Goal: Task Accomplishment & Management: Manage account settings

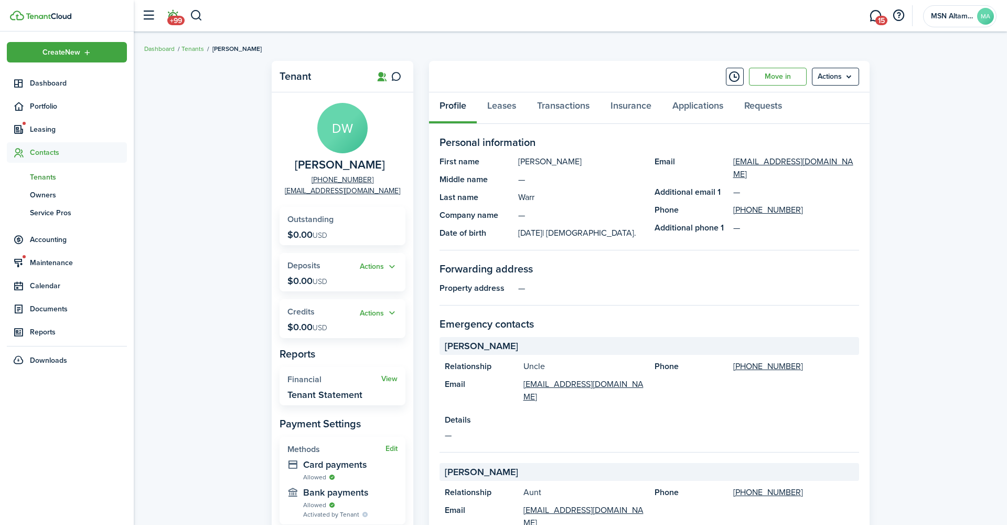
click at [174, 17] on span "+99" at bounding box center [175, 20] width 17 height 9
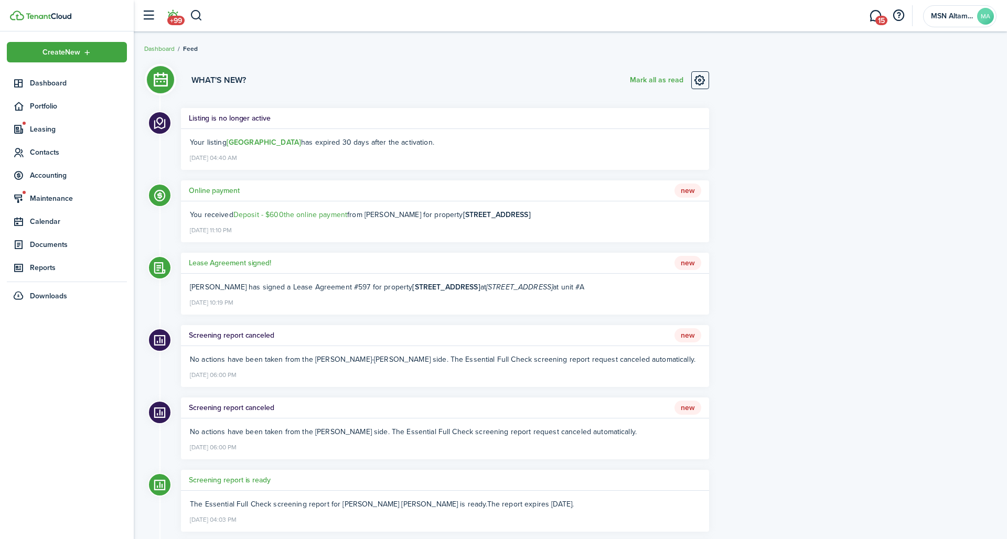
click at [408, 79] on div "What's new? [PERSON_NAME] all as read" at bounding box center [445, 81] width 528 height 20
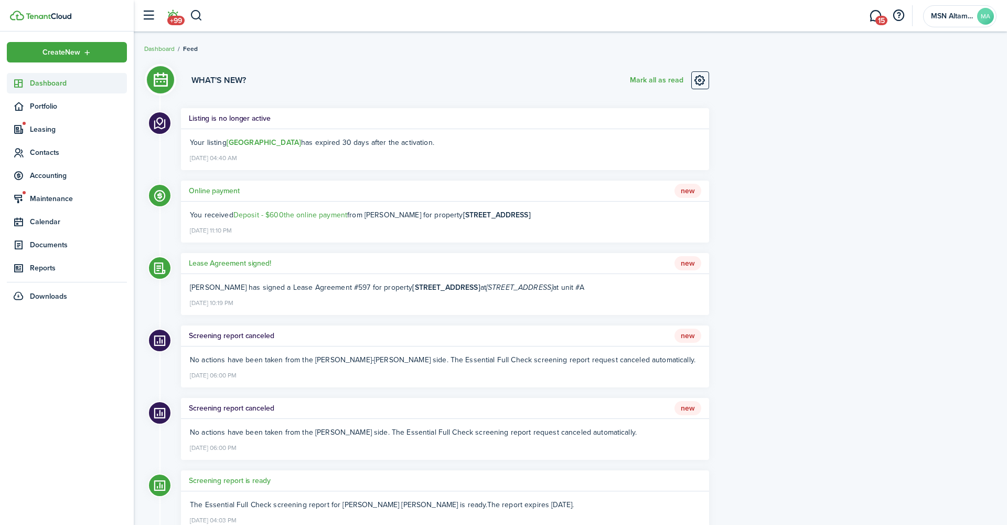
click at [60, 86] on span "Dashboard" at bounding box center [78, 83] width 97 height 11
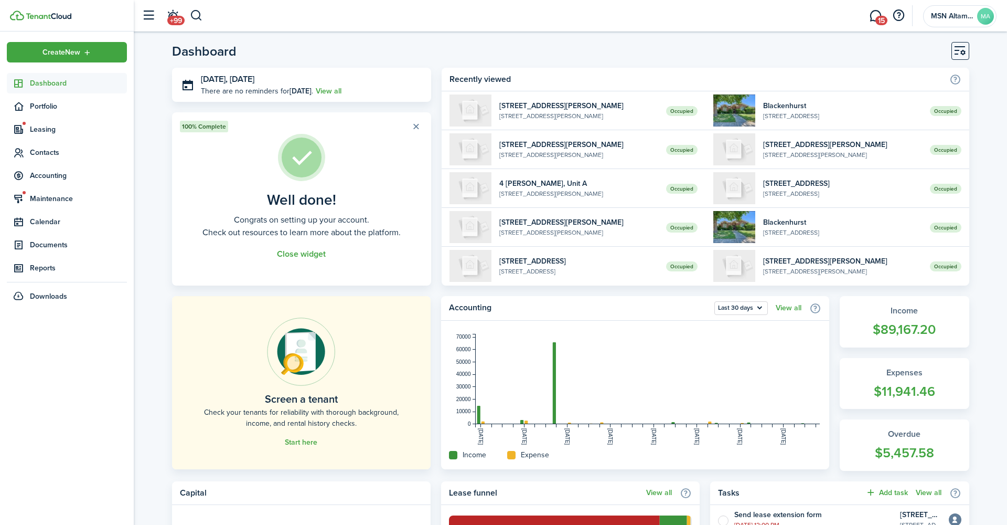
click at [470, 49] on header-page "Dashboard" at bounding box center [571, 55] width 798 height 26
click at [67, 242] on span "Documents" at bounding box center [78, 244] width 97 height 11
click at [65, 289] on span "My templates" at bounding box center [78, 287] width 97 height 11
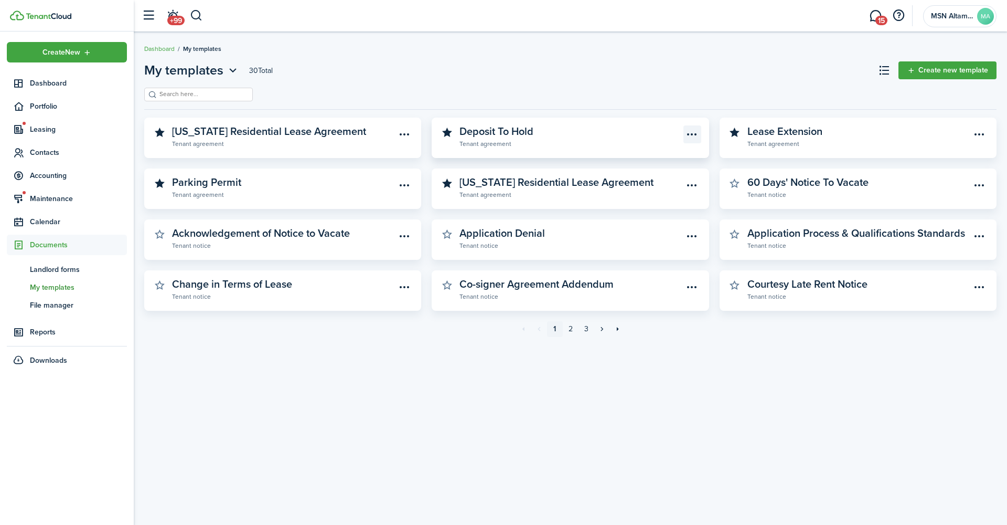
click at [692, 129] on menu-btn-icon "Open menu" at bounding box center [693, 134] width 18 height 18
click at [649, 168] on button "Preview" at bounding box center [656, 172] width 92 height 18
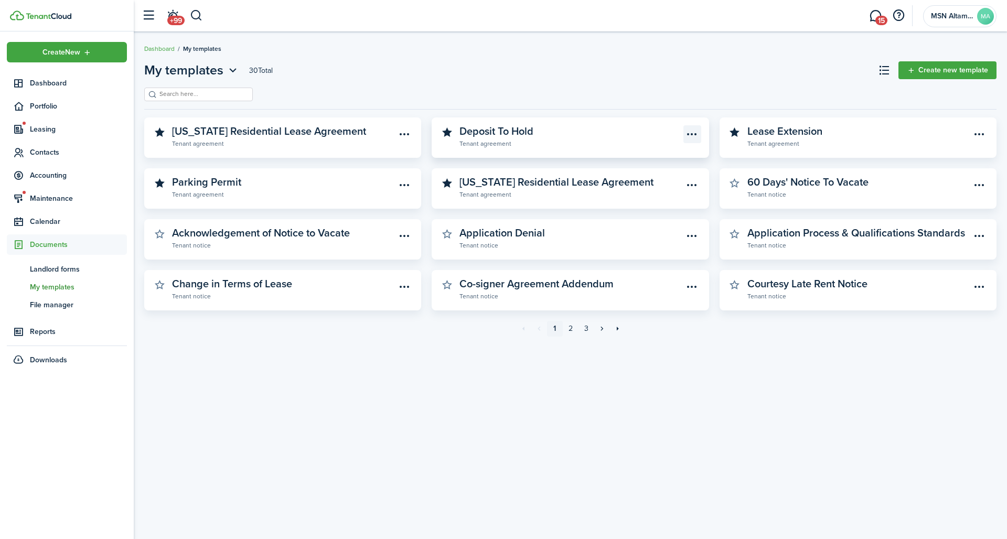
click at [693, 127] on menu-btn-icon "Open menu" at bounding box center [693, 134] width 18 height 18
click at [620, 126] on link "Deposit To Hold Tenant agreement" at bounding box center [572, 136] width 224 height 23
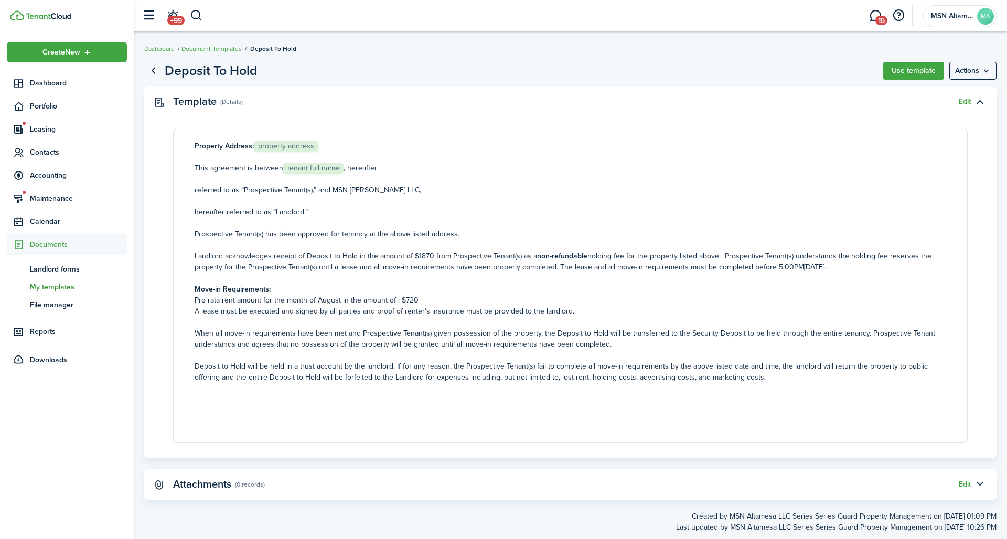
scroll to position [68, 0]
drag, startPoint x: 368, startPoint y: 187, endPoint x: 311, endPoint y: 187, distance: 57.7
click at [311, 187] on p "referred to as “Prospective Tenant(s),” and MSN [PERSON_NAME] LLC," at bounding box center [571, 190] width 752 height 11
click at [964, 98] on link "Edit" at bounding box center [965, 102] width 12 height 8
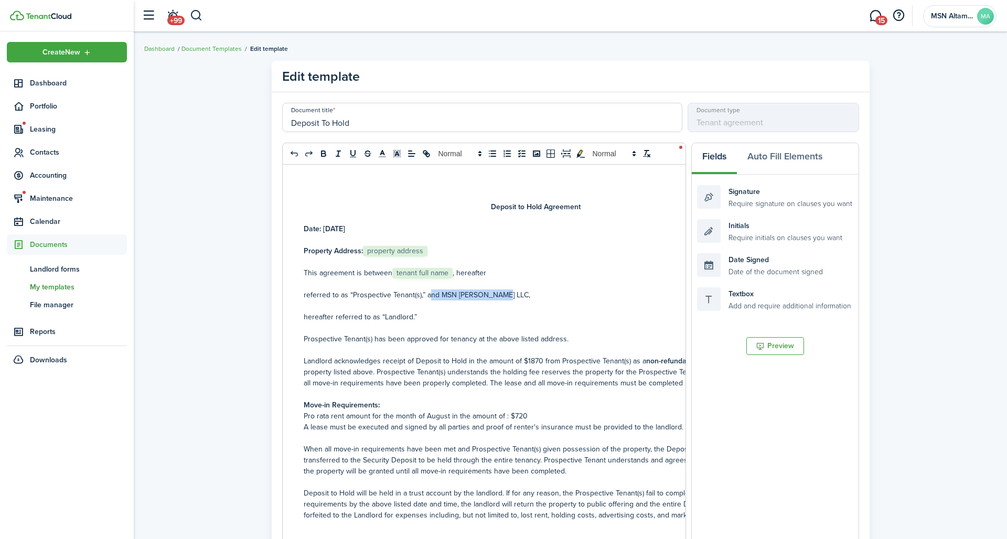
drag, startPoint x: 476, startPoint y: 286, endPoint x: 408, endPoint y: 287, distance: 68.2
click at [408, 290] on p "referred to as “Prospective Tenant(s),” and MSN [PERSON_NAME] LLC," at bounding box center [536, 295] width 464 height 11
click at [356, 224] on p "Date: [DATE]" at bounding box center [536, 229] width 464 height 11
click at [772, 151] on button "Auto Fill Elements" at bounding box center [785, 158] width 96 height 31
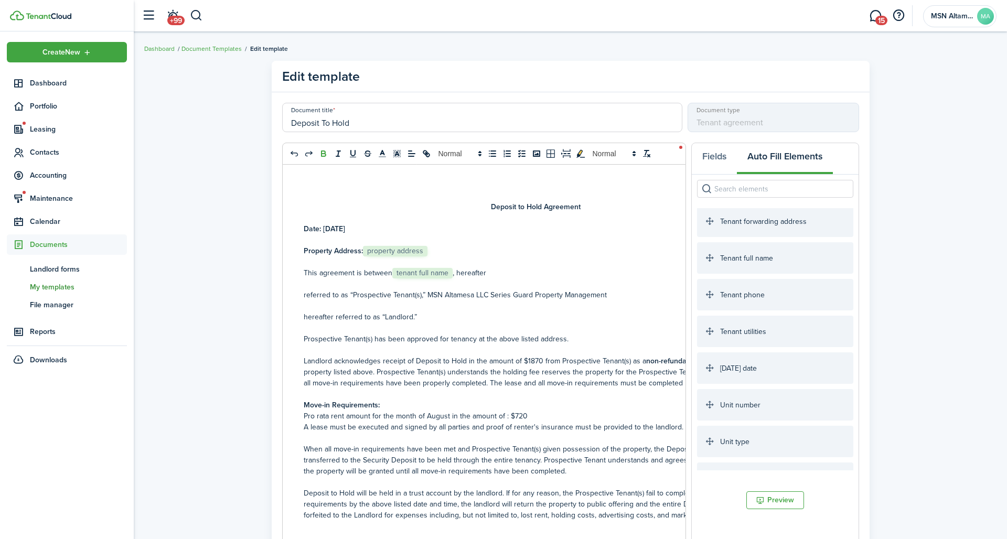
scroll to position [1843, 0]
click at [556, 257] on p at bounding box center [536, 262] width 464 height 11
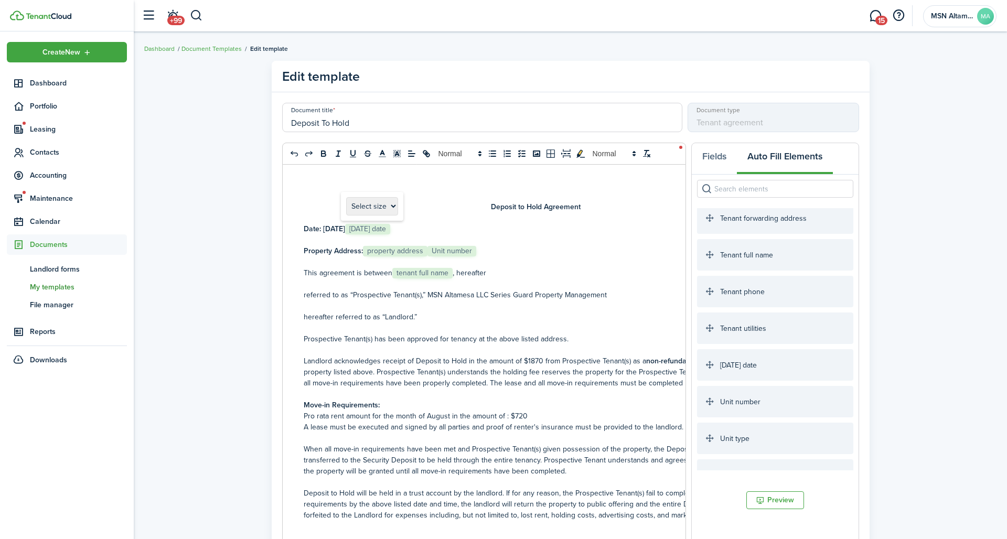
click at [345, 224] on strong "Date: [DATE]" at bounding box center [324, 229] width 41 height 11
click at [408, 312] on p "hereafter referred to as “Landlord.”" at bounding box center [536, 317] width 464 height 11
click at [492, 411] on p "Pro rata rent amount for the month of August in the amount of : $720" at bounding box center [536, 416] width 464 height 11
click at [440, 422] on p "A lease must be executed and signed by all parties and proof of renter's insura…" at bounding box center [536, 427] width 464 height 11
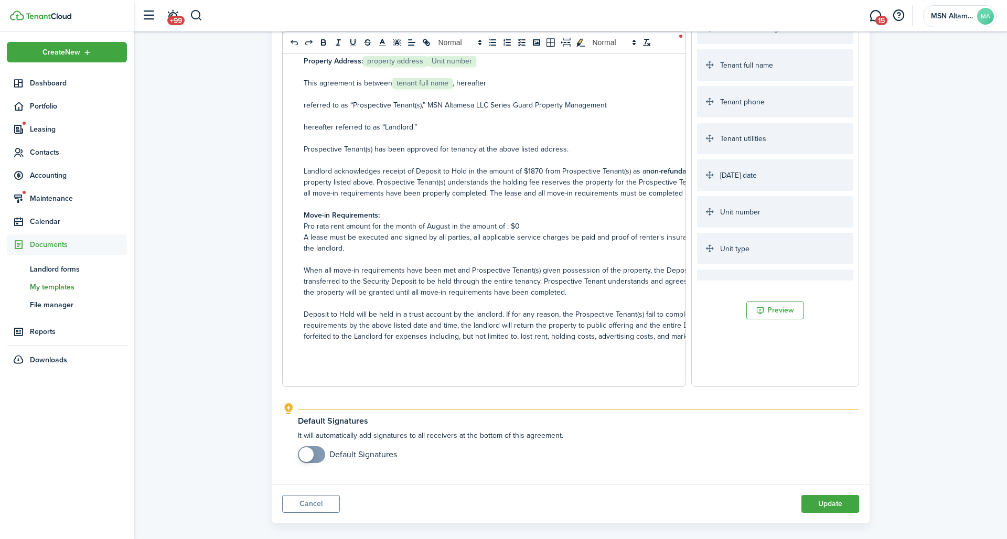
scroll to position [189, 0]
checkbox input "true"
click at [310, 448] on span at bounding box center [306, 455] width 15 height 15
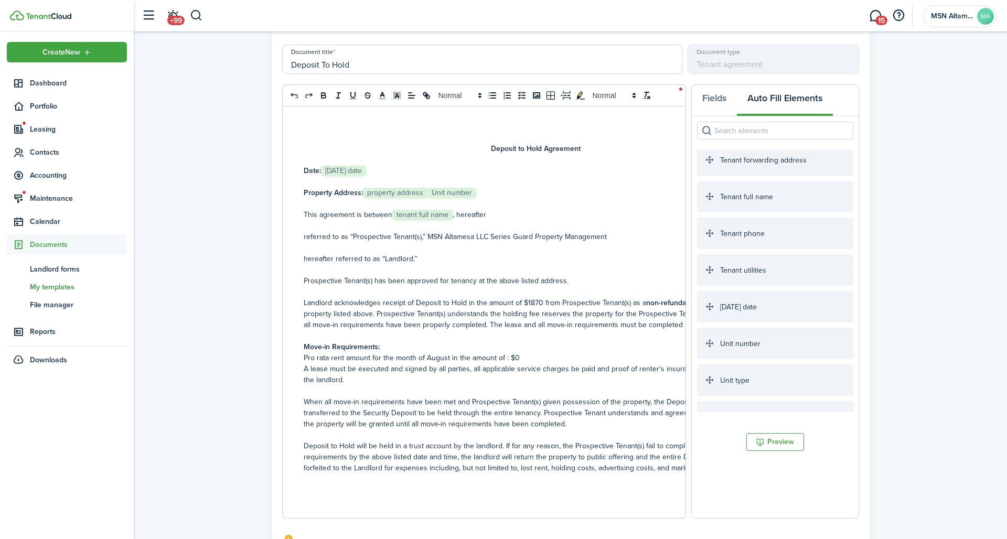
scroll to position [58, 0]
click at [501, 298] on p "Landlord acknowledges receipt of Deposit to Hold in the amount of $1870 from Pr…" at bounding box center [536, 314] width 464 height 33
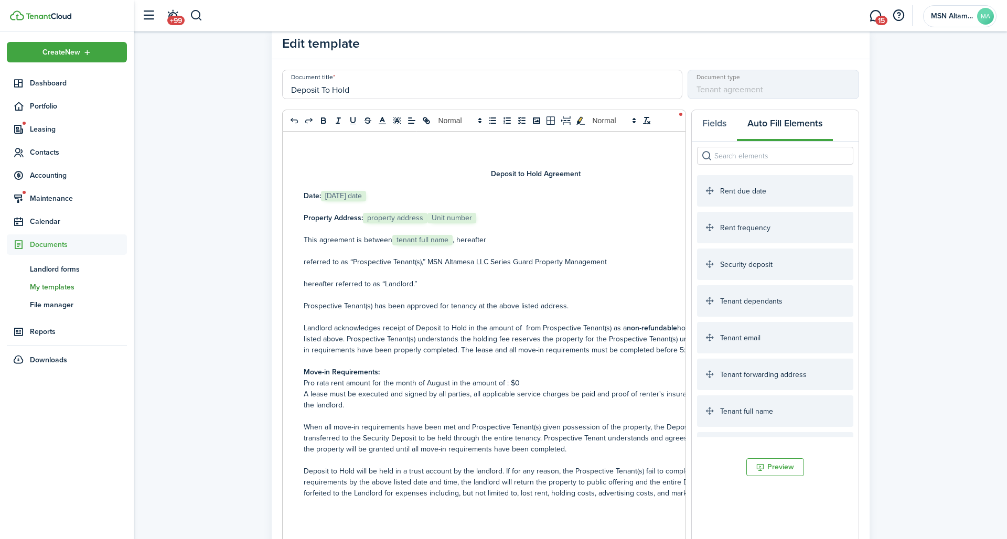
scroll to position [1653, 0]
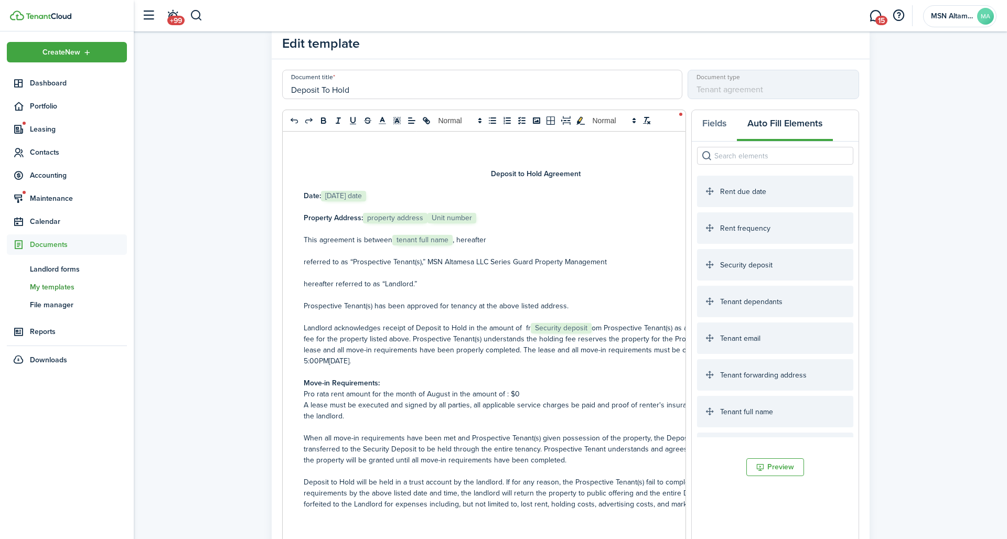
click at [551, 323] on p "Landlord acknowledges receipt of Deposit to Hold in the amount of fr﻿ Security …" at bounding box center [536, 345] width 464 height 44
click at [489, 323] on p "Landlord acknowledges receipt of Deposit to Hold in the amount of fr﻿ Security …" at bounding box center [536, 345] width 464 height 44
click at [537, 323] on p "Landlord acknowledges receipt of Deposit to Hold in the amount of﻿ Security dep…" at bounding box center [536, 345] width 464 height 44
click at [590, 367] on p at bounding box center [536, 372] width 464 height 11
click at [587, 339] on p "Landlord acknowledges receipt of Deposit to Hold in the amount of﻿ Security dep…" at bounding box center [536, 345] width 464 height 44
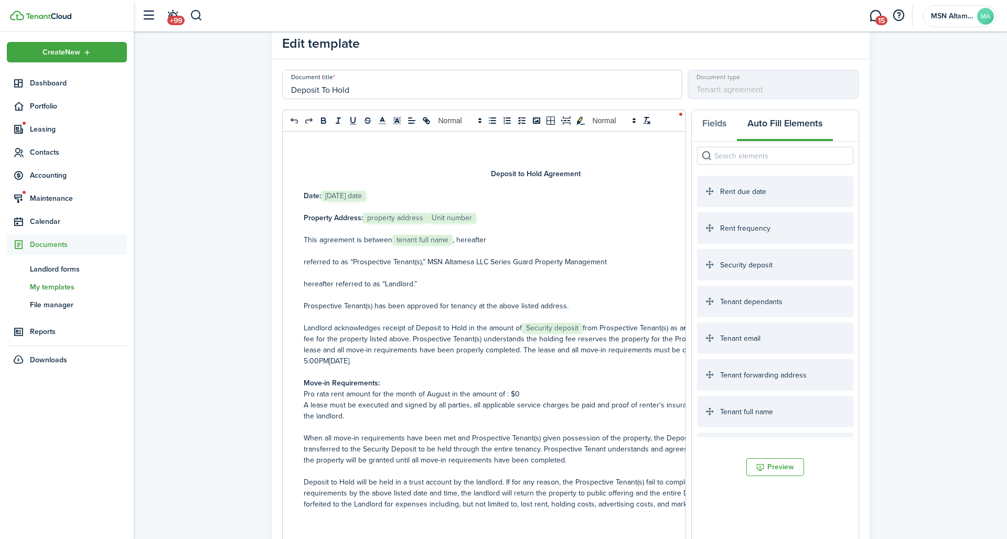
drag, startPoint x: 587, startPoint y: 339, endPoint x: 515, endPoint y: 340, distance: 71.4
click at [515, 340] on p "Landlord acknowledges receipt of Deposit to Hold in the amount of﻿ Security dep…" at bounding box center [536, 345] width 464 height 44
click at [589, 340] on p "Landlord acknowledges receipt of Deposit to Hold in the amount of﻿ Security dep…" at bounding box center [536, 345] width 464 height 44
drag, startPoint x: 581, startPoint y: 340, endPoint x: 516, endPoint y: 338, distance: 65.1
click at [516, 338] on p "Landlord acknowledges receipt of Deposit to Hold in the amount of﻿ Security dep…" at bounding box center [536, 345] width 464 height 44
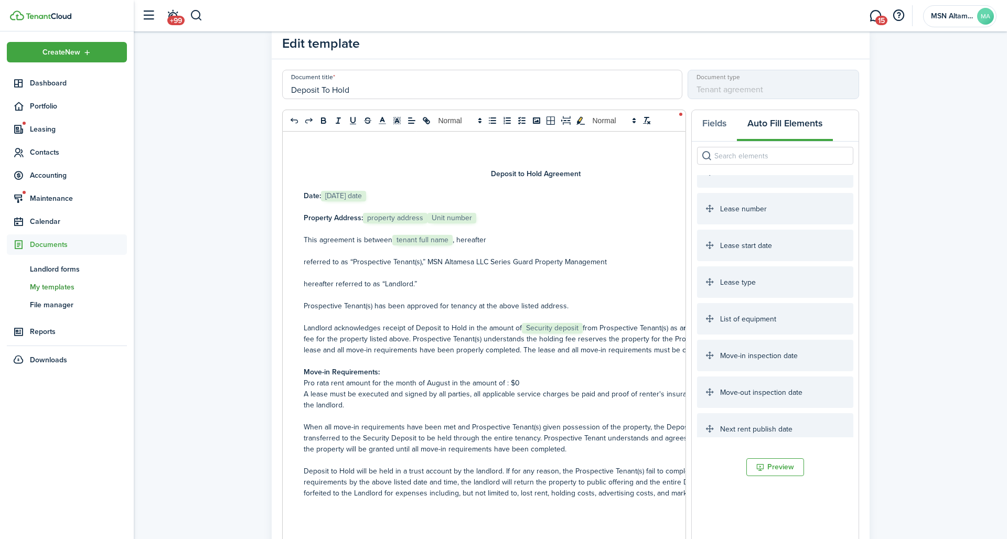
scroll to position [448, 0]
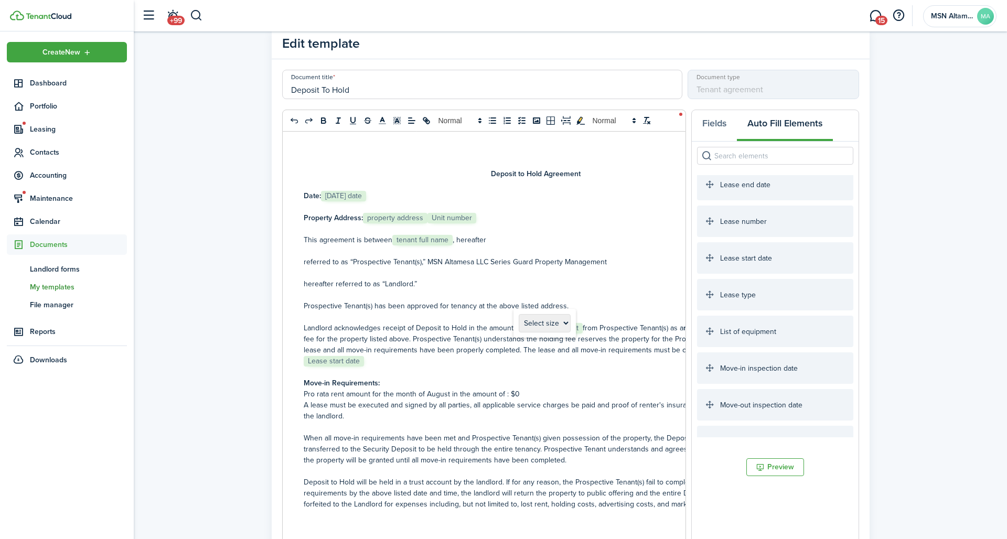
click at [514, 341] on p "Landlord acknowledges receipt of Deposit to Hold in the amount of﻿ Security dep…" at bounding box center [536, 345] width 464 height 44
click at [576, 342] on p "Landlord acknowledges receipt of Deposit to Hold in the amount of﻿ Security dep…" at bounding box center [536, 345] width 464 height 44
click at [544, 389] on p "Pro rata rent amount for the month of August in the amount of : $0" at bounding box center [536, 394] width 464 height 11
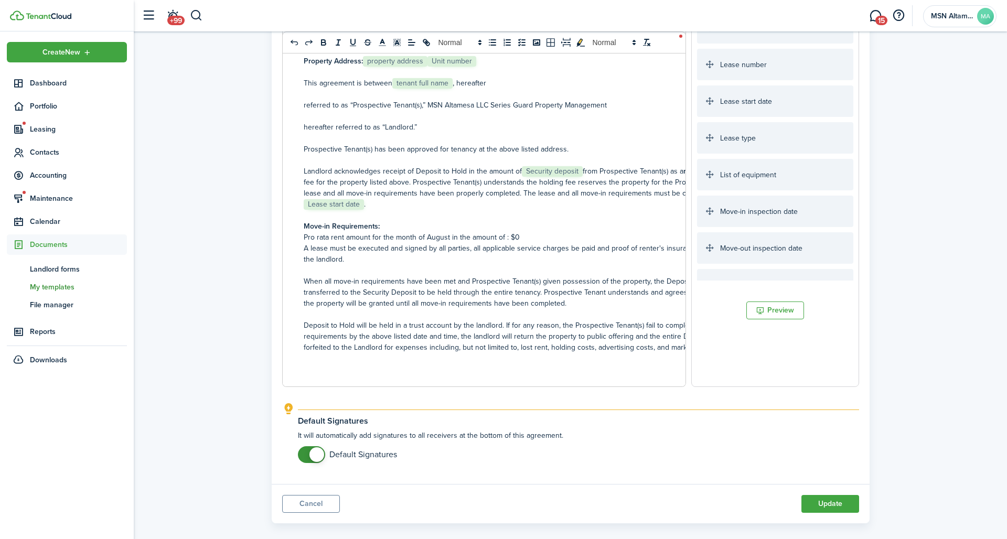
scroll to position [189, 0]
click at [561, 100] on p "referred to as “Prospective Tenant(s),” MSN Altamesa LLC Series Guard Property …" at bounding box center [536, 105] width 464 height 11
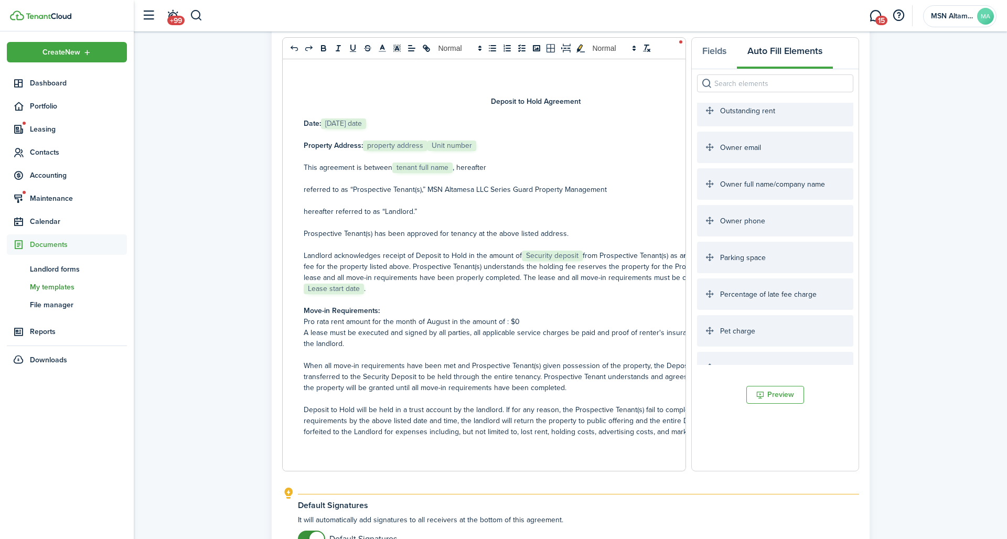
scroll to position [928, 0]
click at [553, 198] on p at bounding box center [536, 200] width 464 height 11
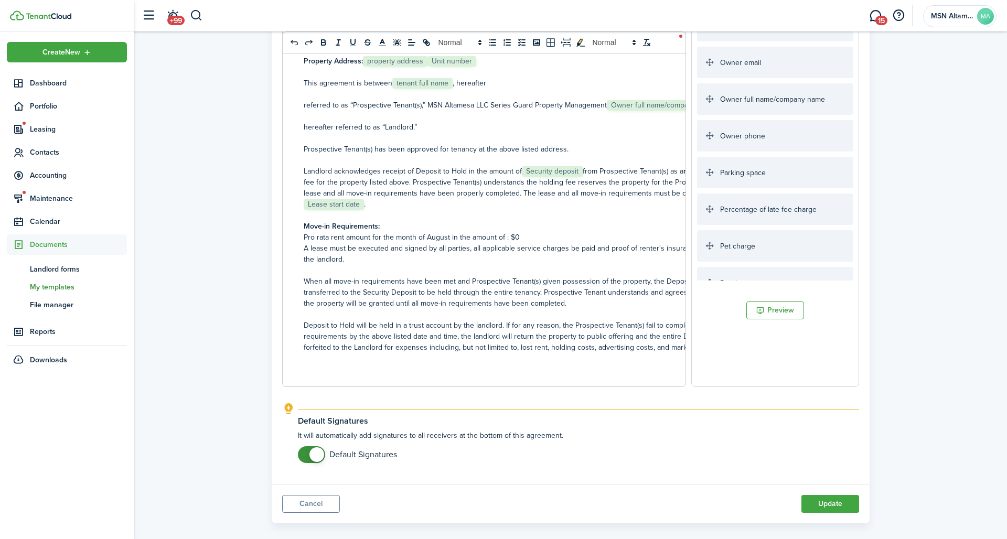
scroll to position [189, 0]
click at [761, 306] on button "Preview" at bounding box center [776, 311] width 58 height 18
click at [598, 186] on p "Landlord acknowledges receipt of Deposit to Hold in the amount of﻿ Security dep…" at bounding box center [536, 188] width 464 height 44
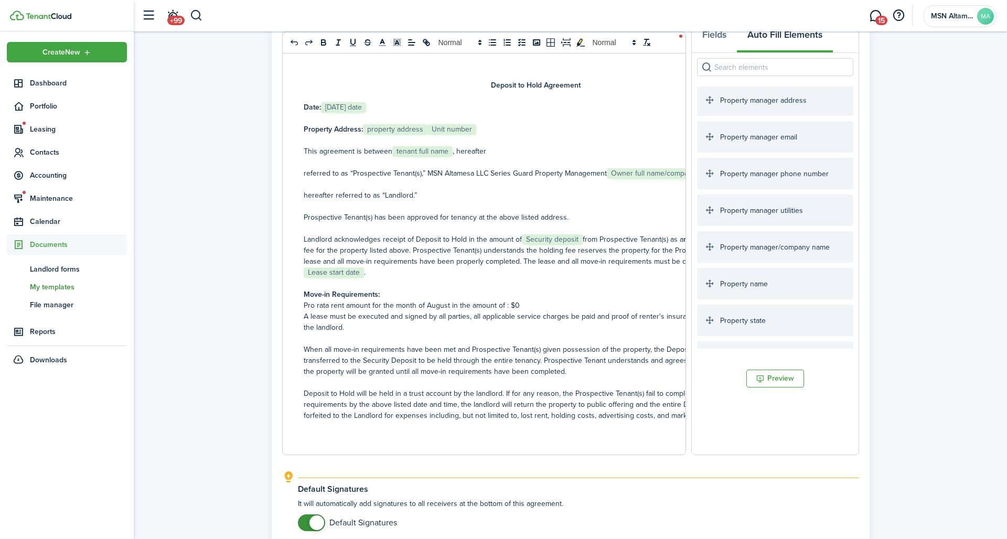
scroll to position [1327, 0]
click at [651, 168] on p "referred to as “Prospective Tenant(s),” MSN Altamesa LLC Series Guard Property …" at bounding box center [536, 173] width 464 height 11
drag, startPoint x: 554, startPoint y: 167, endPoint x: 407, endPoint y: 166, distance: 147.5
click at [407, 168] on p "referred to as “Prospective Tenant(s),” MSN Altamesa LLC Series Guard Property …" at bounding box center [536, 173] width 464 height 11
click at [529, 168] on p "referred to as “Prospective Tenant(s),”﻿ ﻿ Property manager/company name ﻿" at bounding box center [536, 173] width 464 height 11
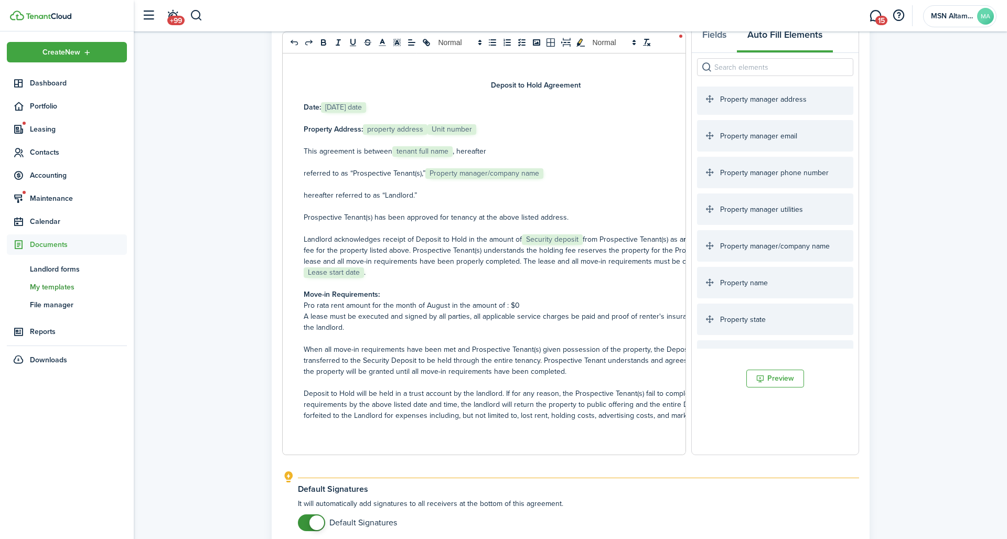
click at [304, 190] on p "hereafter referred to as “Landlord.”" at bounding box center [536, 195] width 464 height 11
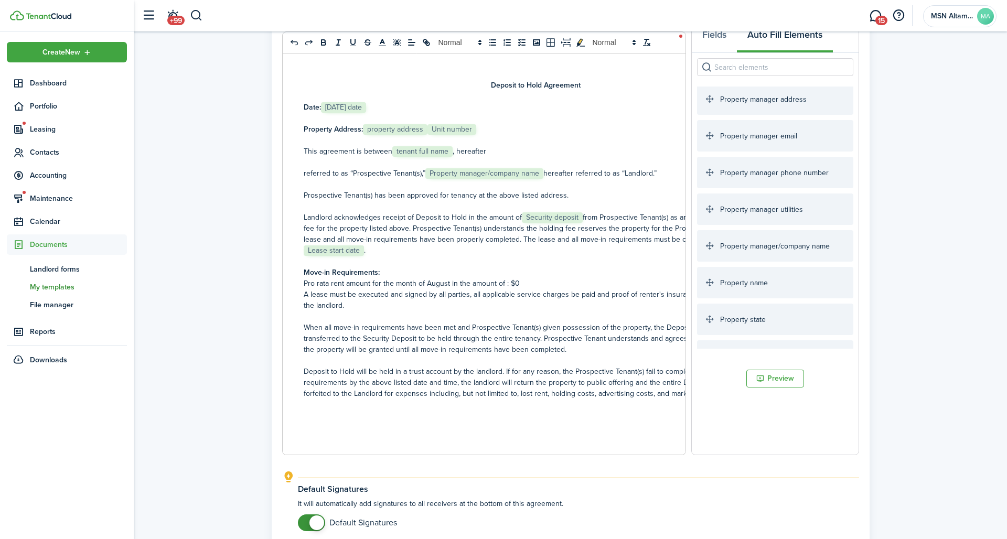
click at [506, 168] on p "referred to as “Prospective Tenant(s),”﻿ ﻿﻿ Property manager/company name ﻿﻿her…" at bounding box center [536, 173] width 464 height 11
click at [544, 192] on p "Prospective Tenant(s) has been approved for tenancy at the above listed address." at bounding box center [536, 195] width 464 height 11
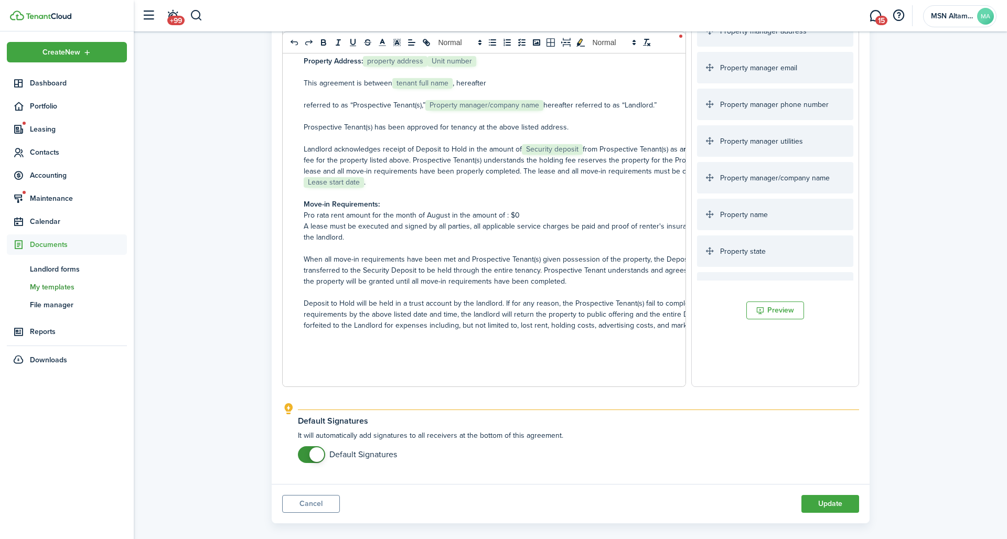
scroll to position [189, 0]
click at [836, 496] on button "Update" at bounding box center [831, 505] width 58 height 18
click at [823, 496] on button "Update" at bounding box center [831, 505] width 58 height 18
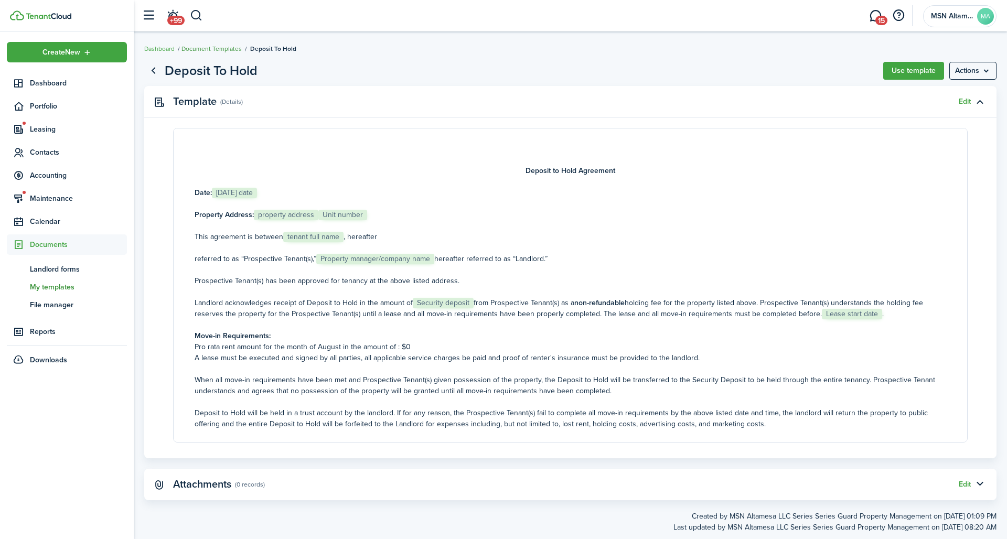
click at [187, 49] on link "Document Templates" at bounding box center [212, 48] width 60 height 9
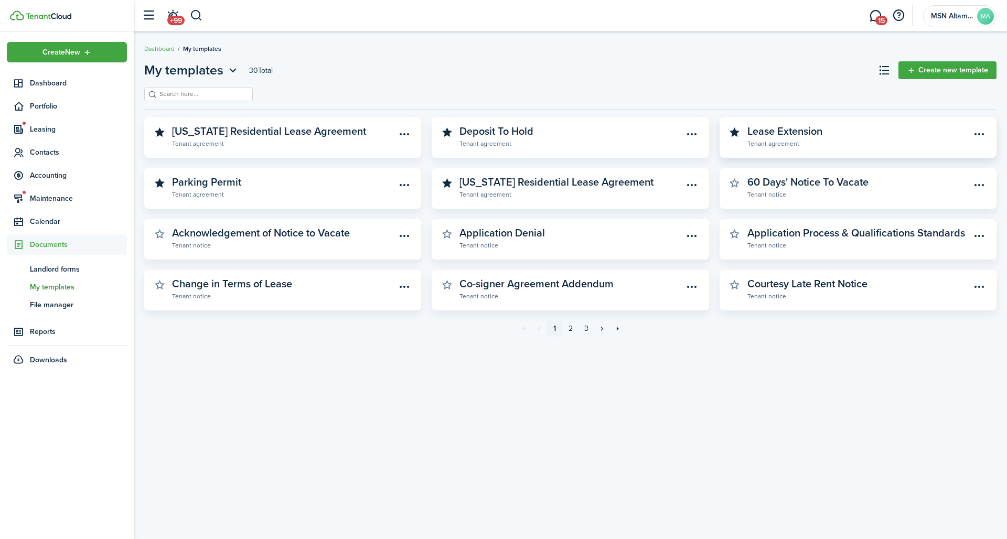
click at [800, 131] on widget-stats-description "Lease Extension" at bounding box center [785, 131] width 75 height 16
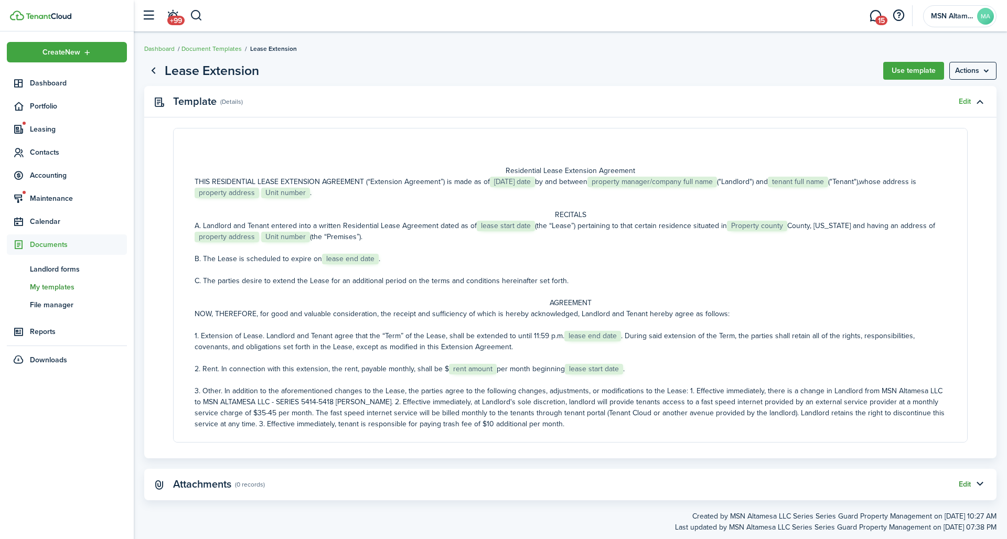
click at [969, 482] on button "Edit" at bounding box center [965, 485] width 12 height 8
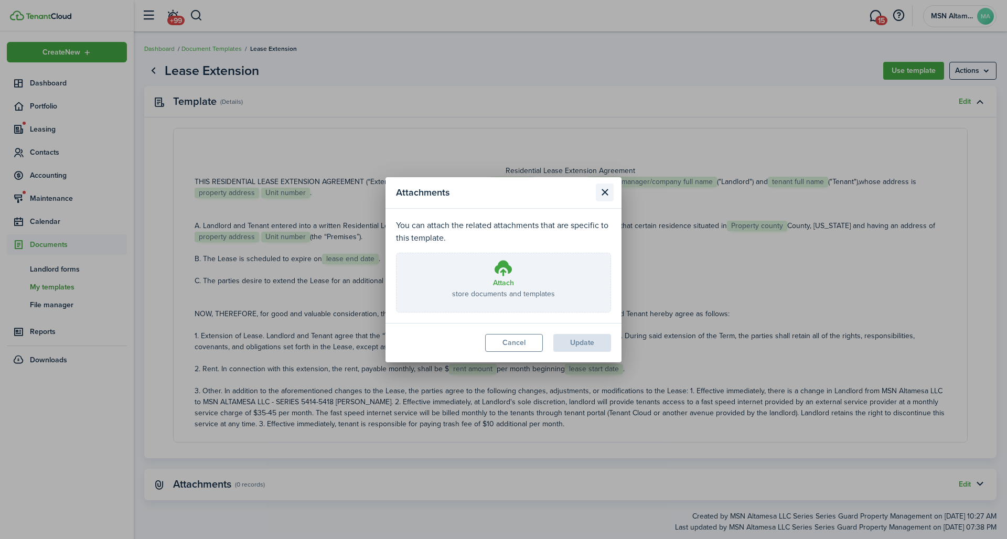
click at [601, 201] on button "Close modal" at bounding box center [605, 193] width 18 height 18
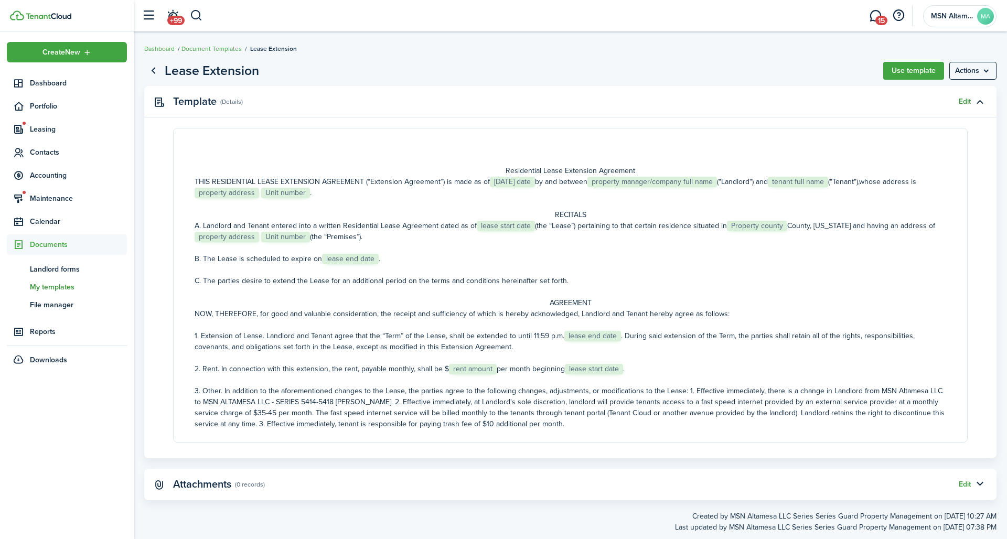
click at [965, 100] on link "Edit" at bounding box center [965, 102] width 12 height 8
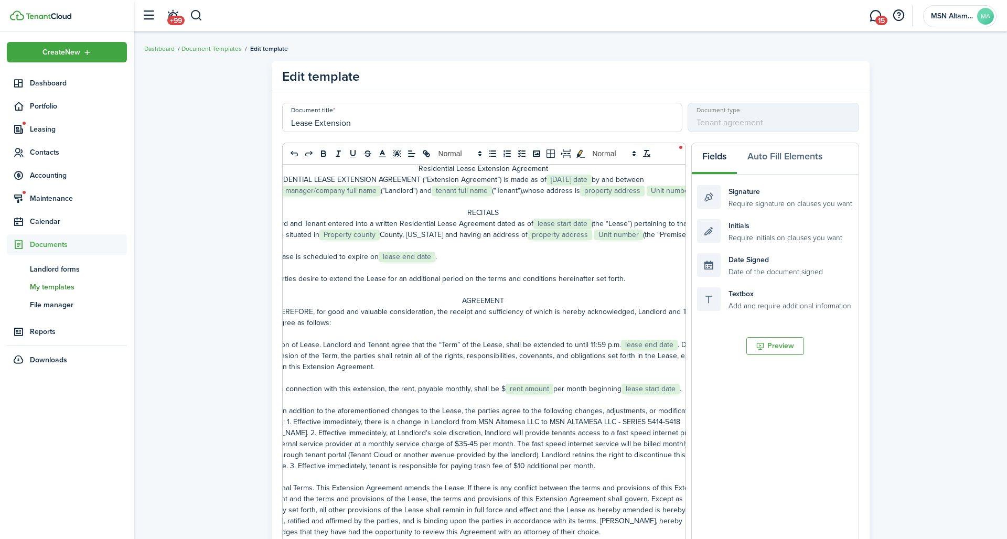
scroll to position [0, 55]
click at [609, 220] on p "A. Landlord and Tenant entered into a written Residential Lease Agreement dated…" at bounding box center [481, 229] width 464 height 22
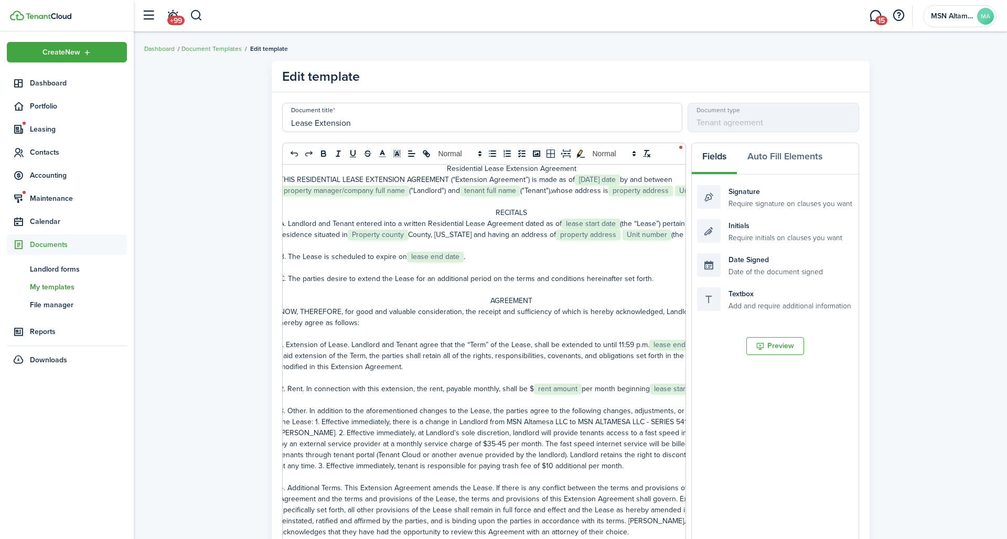
scroll to position [0, 14]
click at [466, 251] on p "B. The Lease is scheduled to expire on﻿ lease end date ﻿." at bounding box center [522, 256] width 464 height 11
click at [772, 152] on button "Auto Fill Elements" at bounding box center [785, 158] width 96 height 31
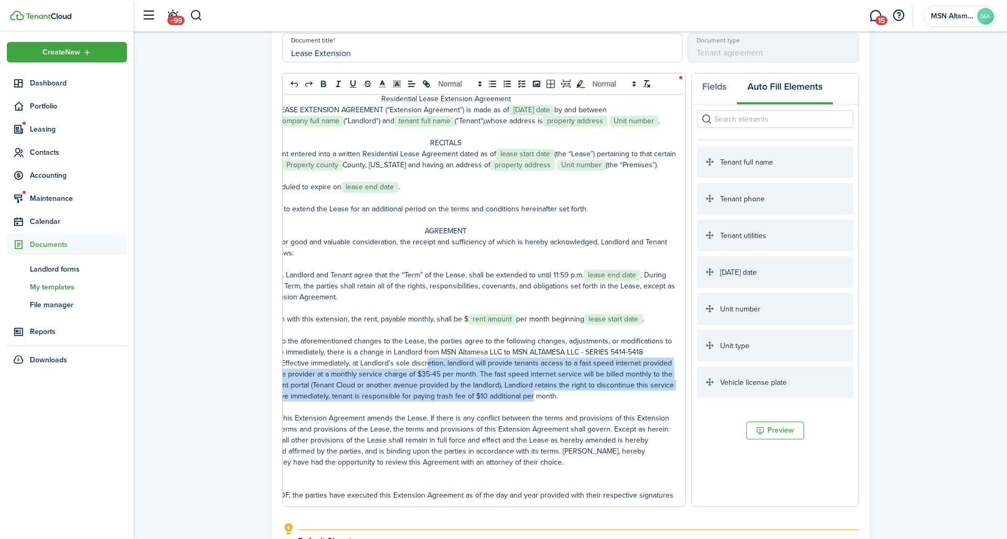
scroll to position [0, 93]
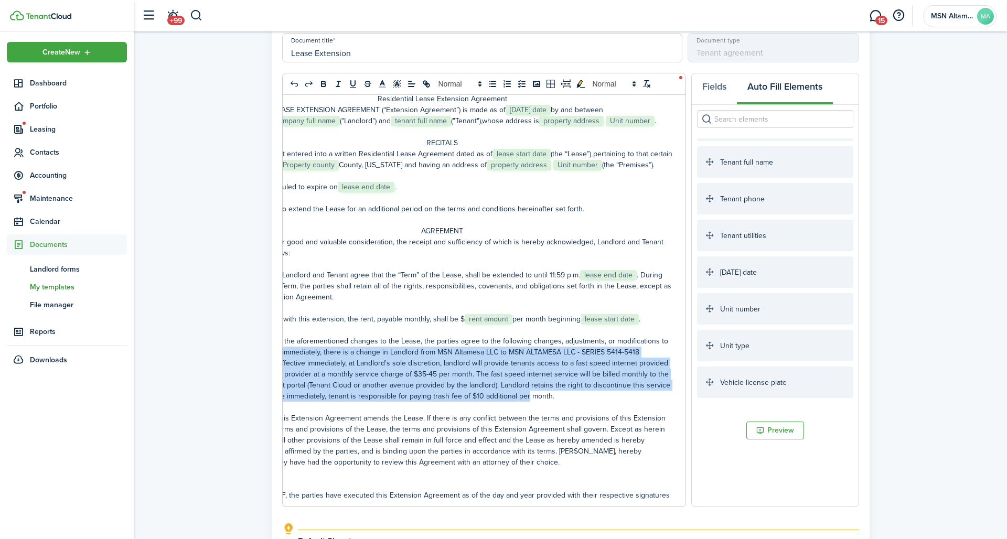
drag, startPoint x: 634, startPoint y: 338, endPoint x: 617, endPoint y: 303, distance: 38.7
click at [617, 336] on p "3. Other. In addition to the aforementioned changes to the Lease, the parties a…" at bounding box center [442, 369] width 464 height 66
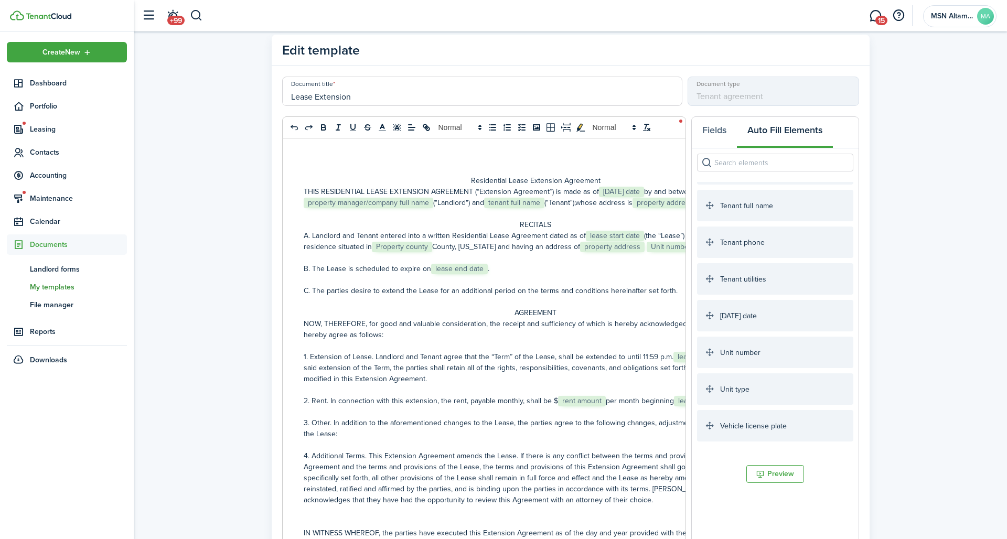
scroll to position [26, 0]
click at [588, 231] on p "A. Landlord and Tenant entered into a written Residential Lease Agreement dated…" at bounding box center [536, 242] width 464 height 22
click at [639, 237] on p "A. Landlord and Tenant entered into a written Residential Lease Agreement dated…" at bounding box center [536, 242] width 464 height 22
click at [457, 264] on p "B. The Lease is scheduled to expire on﻿ lease end date ﻿." at bounding box center [536, 269] width 464 height 11
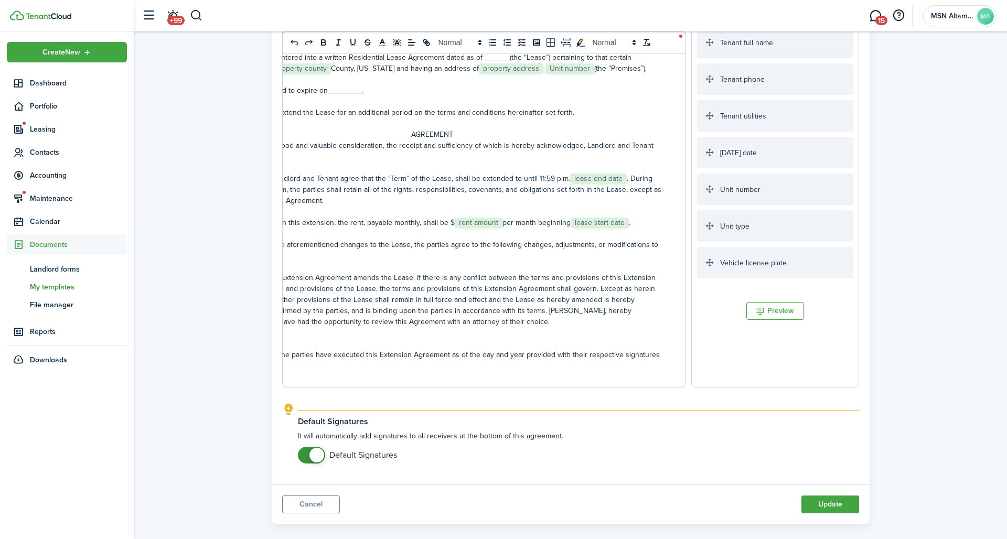
scroll to position [0, 103]
click at [615, 239] on p "3. Other. In addition to the aforementioned changes to the Lease, the parties a…" at bounding box center [432, 250] width 464 height 22
click at [831, 496] on button "Update" at bounding box center [831, 505] width 58 height 18
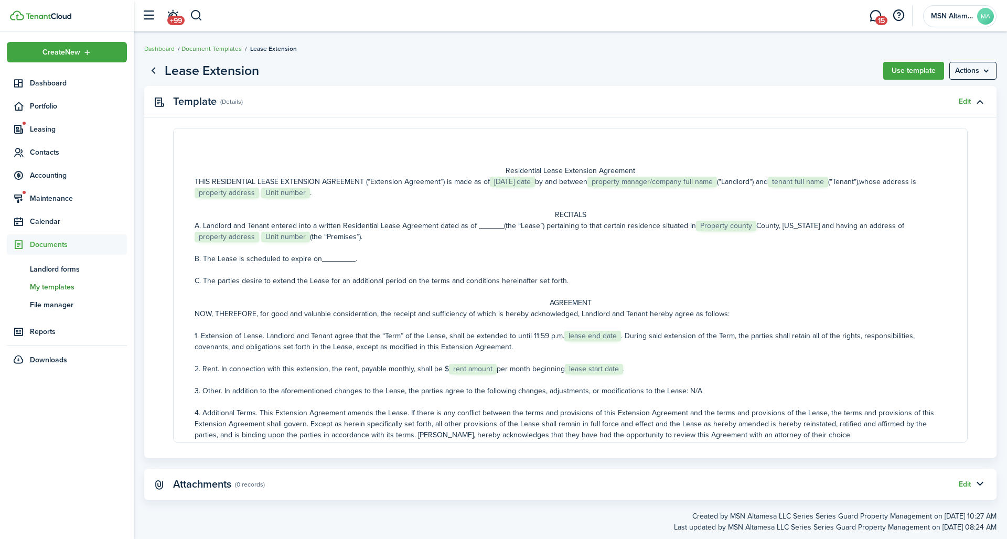
click at [195, 50] on link "Document Templates" at bounding box center [212, 48] width 60 height 9
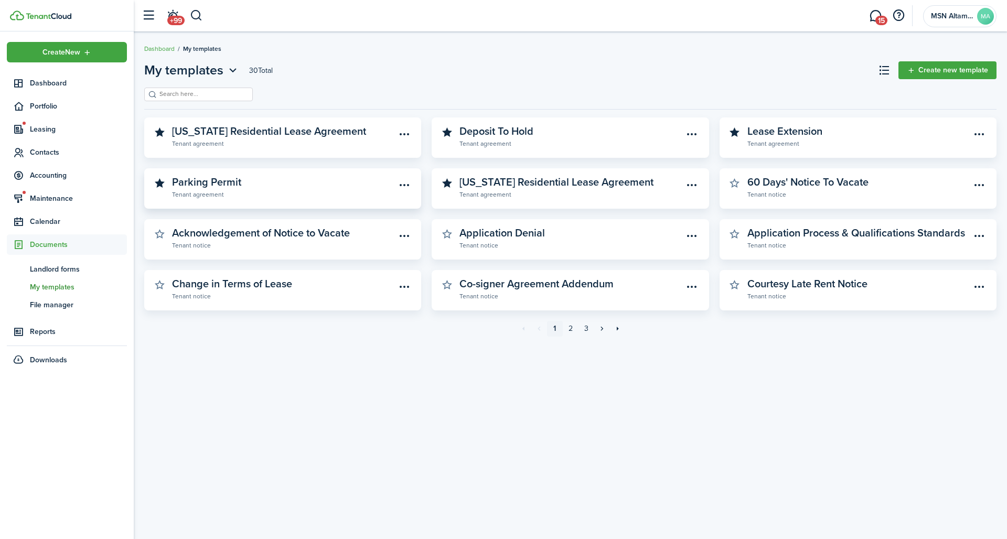
click at [283, 176] on link "Parking Permit Tenant agreement" at bounding box center [284, 187] width 224 height 23
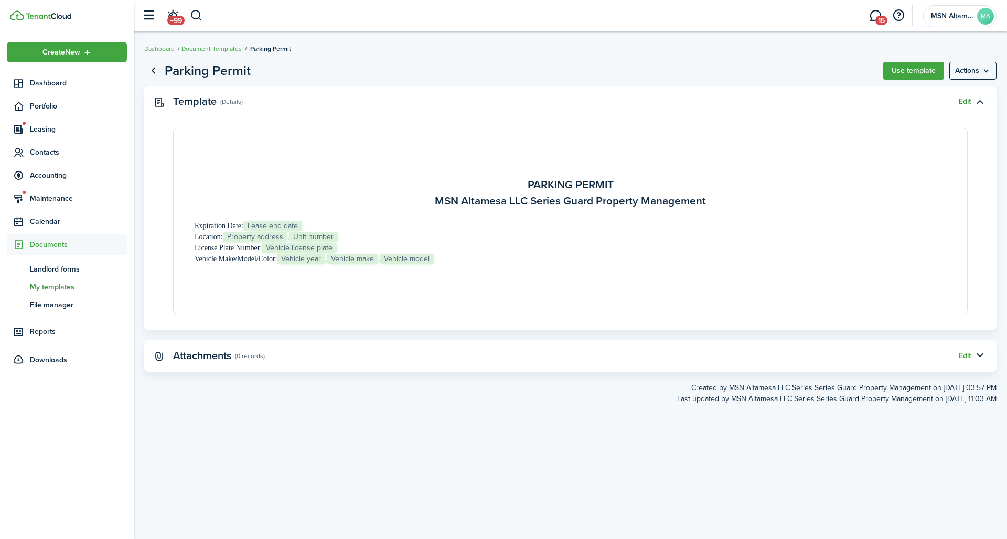
click at [965, 99] on link "Edit" at bounding box center [965, 102] width 12 height 8
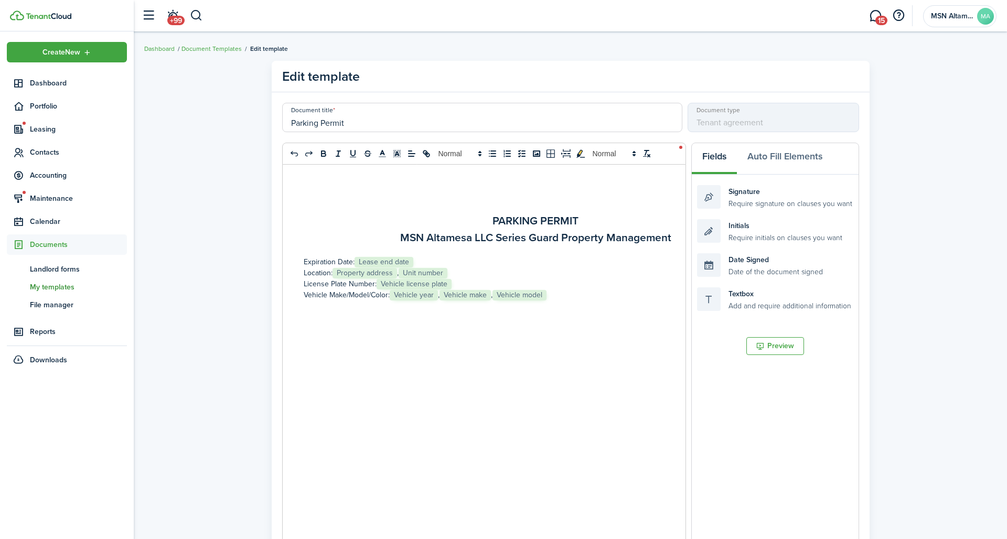
click at [529, 290] on p "Vehicle Make/Model/Color:﻿ Vehicle year ﻿, ﻿ Vehicle make ﻿, ﻿ Vehicle model ﻿" at bounding box center [536, 295] width 464 height 11
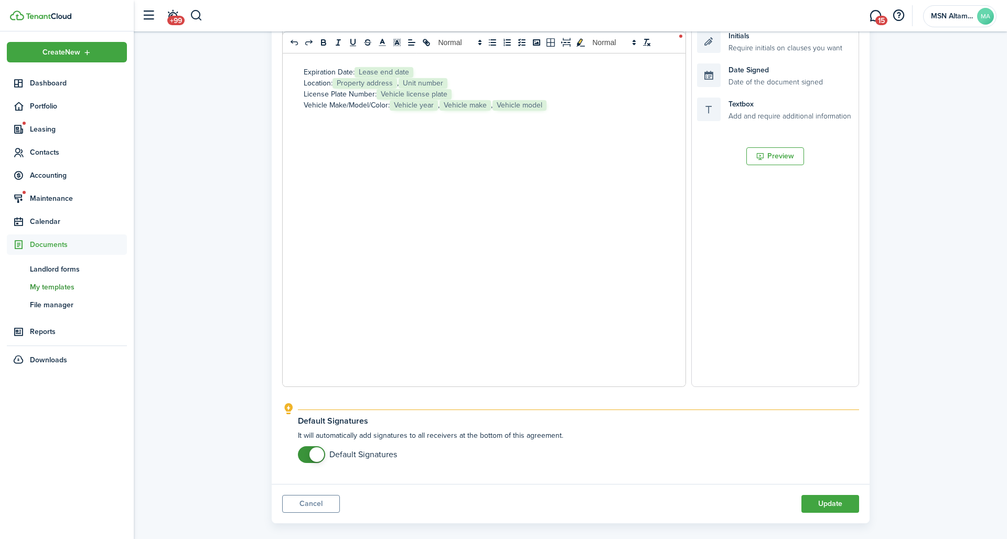
scroll to position [189, 0]
click at [834, 496] on button "Update" at bounding box center [831, 505] width 58 height 18
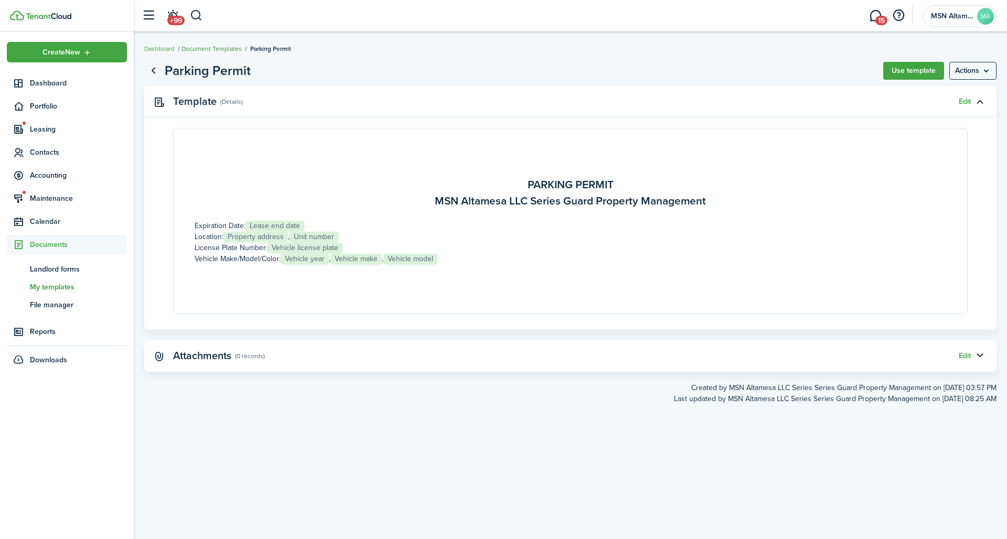
click at [211, 48] on link "Document Templates" at bounding box center [212, 48] width 60 height 9
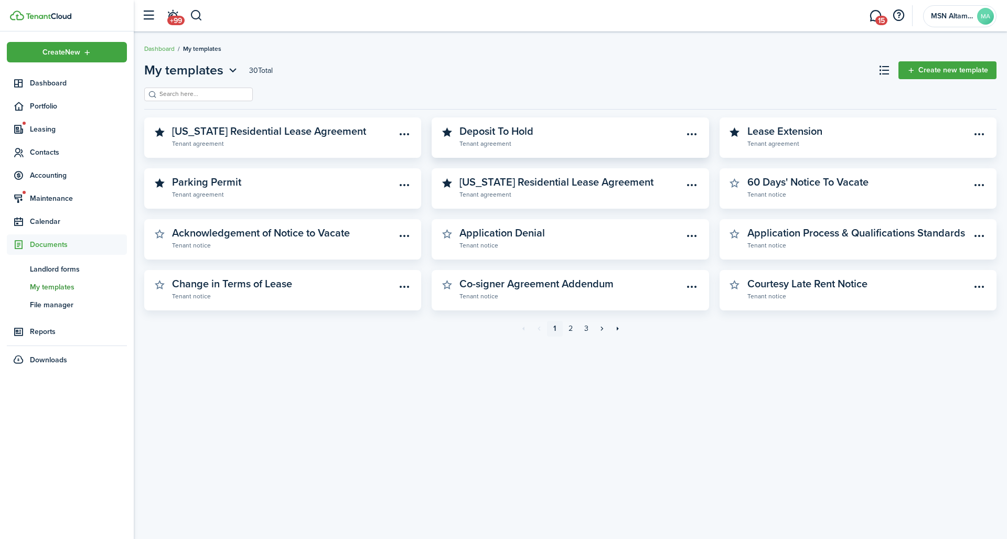
click at [550, 138] on widget-stats-subtitle "Tenant agreement" at bounding box center [572, 143] width 224 height 10
click at [568, 321] on link "2" at bounding box center [571, 329] width 16 height 16
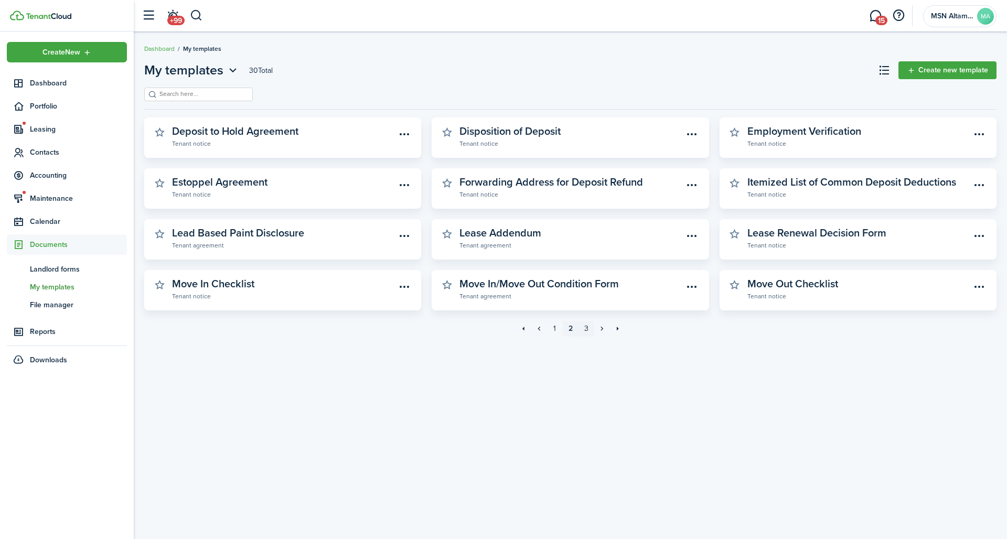
click at [584, 321] on link "3" at bounding box center [587, 329] width 16 height 16
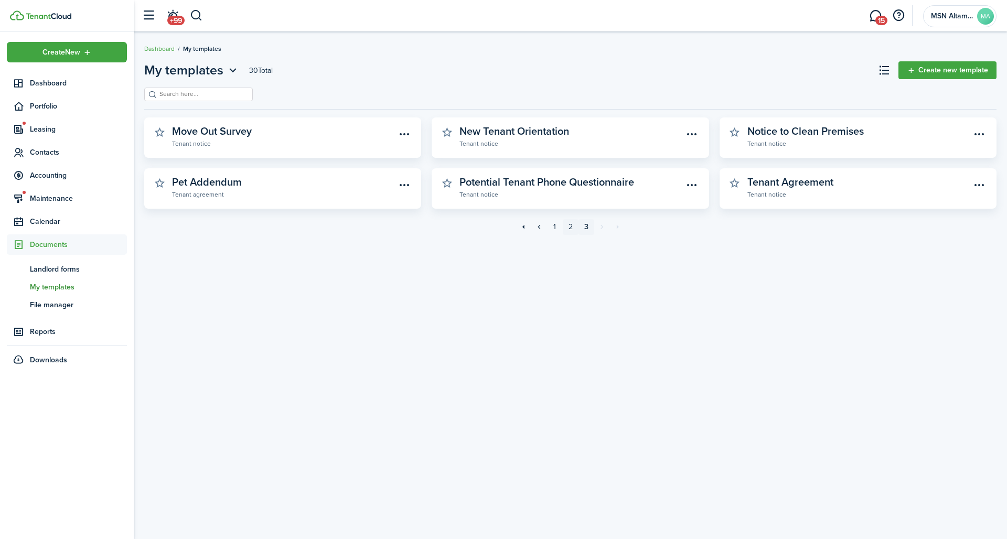
click at [569, 219] on link "2" at bounding box center [571, 227] width 16 height 16
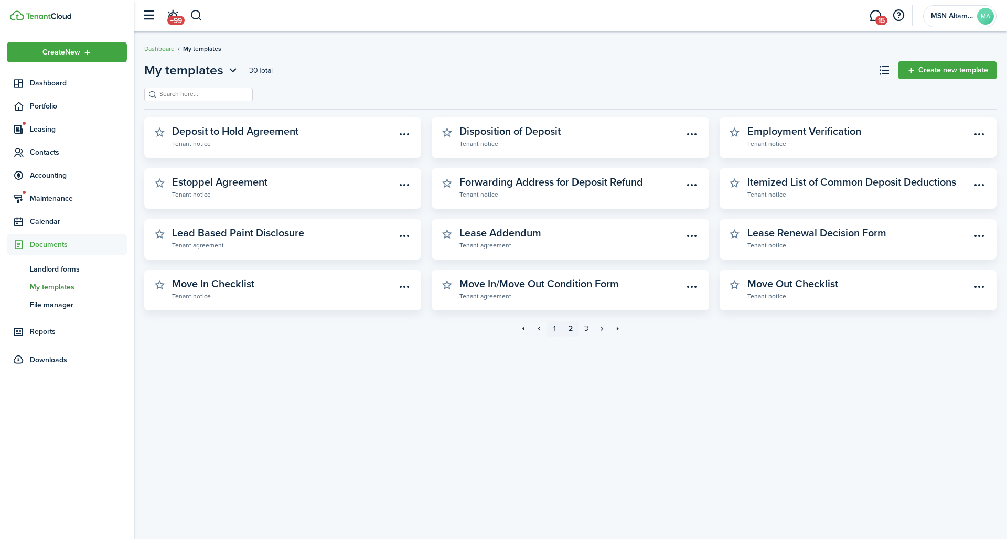
click at [553, 321] on link "1" at bounding box center [555, 329] width 16 height 16
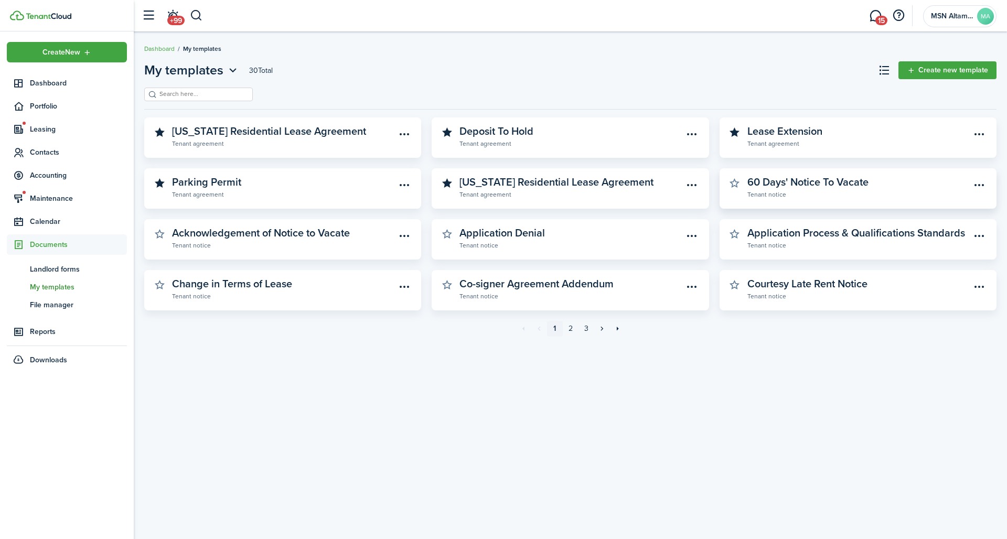
click at [810, 189] on widget-stats-subtitle "Tenant notice" at bounding box center [860, 194] width 224 height 10
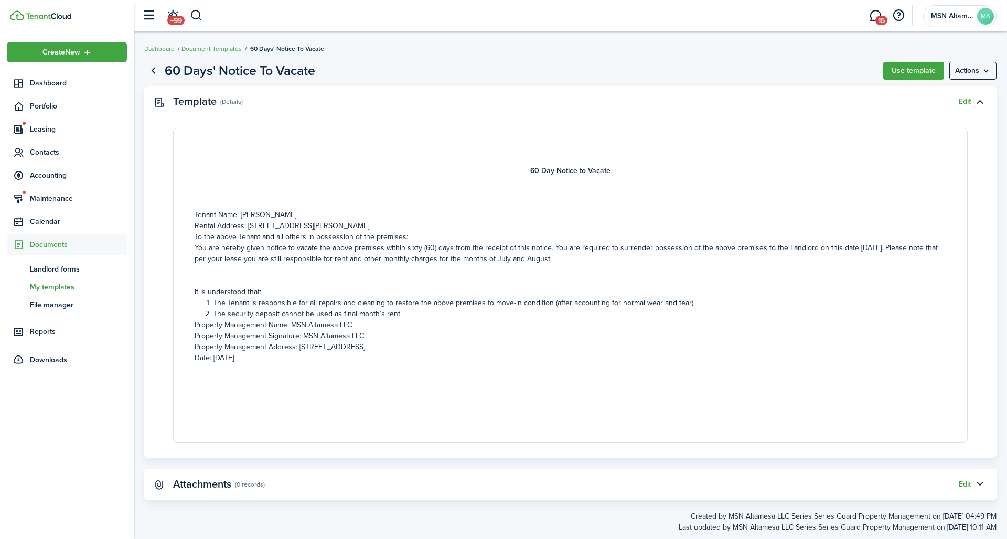
click at [408, 252] on p "You are hereby given notice to vacate the above premises within sixty (60) days…" at bounding box center [571, 253] width 752 height 22
click at [966, 99] on link "Edit" at bounding box center [965, 102] width 12 height 8
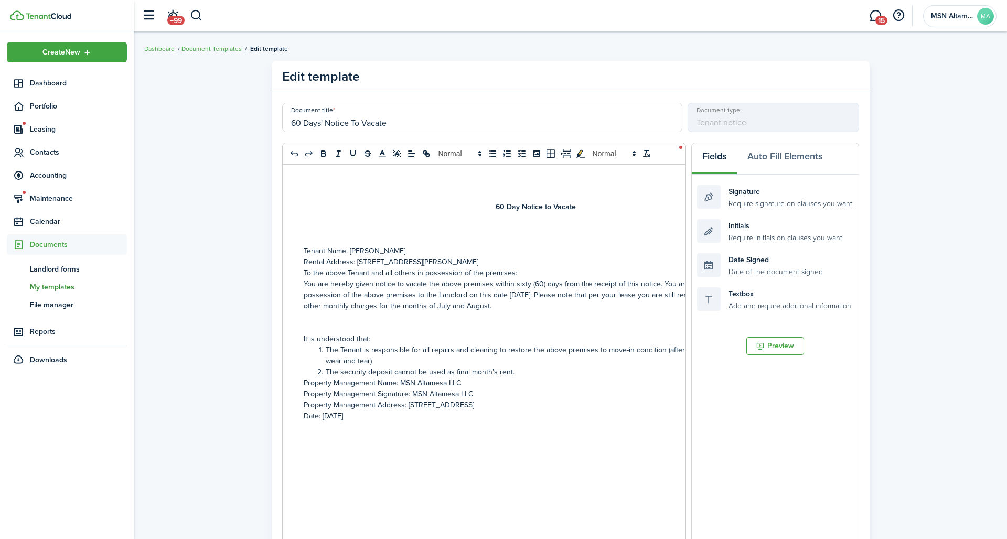
drag, startPoint x: 391, startPoint y: 245, endPoint x: 343, endPoint y: 244, distance: 47.8
click at [343, 246] on p "Tenant Name: [PERSON_NAME]" at bounding box center [536, 251] width 464 height 11
click at [786, 146] on button "Auto Fill Elements" at bounding box center [785, 158] width 96 height 31
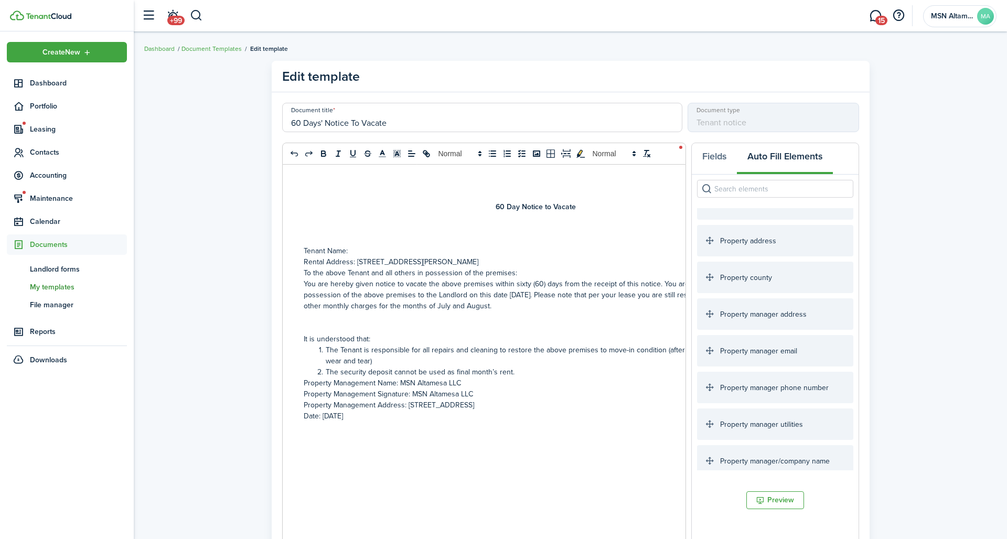
scroll to position [1234, 0]
drag, startPoint x: 466, startPoint y: 254, endPoint x: 348, endPoint y: 254, distance: 118.6
click at [348, 257] on p "Rental Address: [STREET_ADDRESS][PERSON_NAME]" at bounding box center [536, 262] width 464 height 11
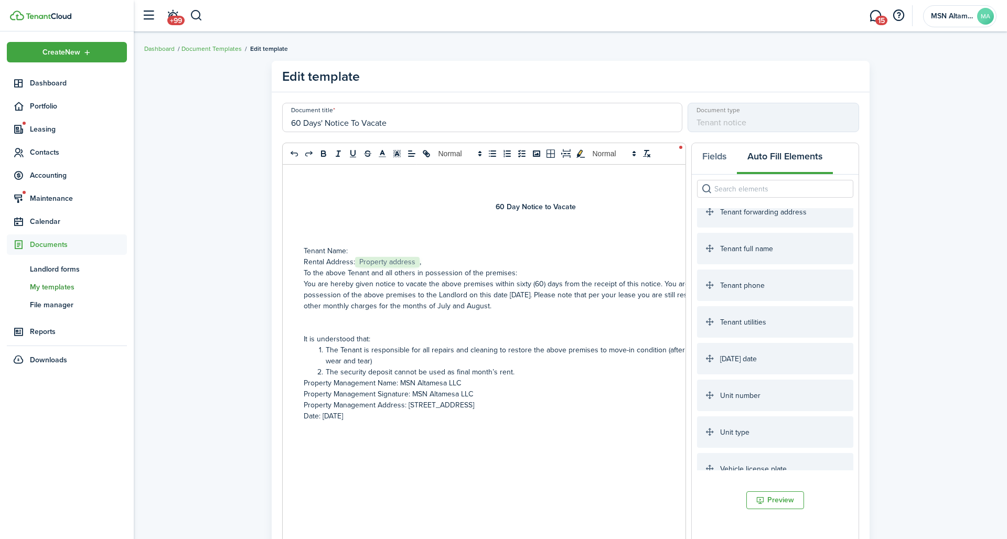
scroll to position [1850, 0]
click at [515, 268] on p "To the above Tenant and all others in possession of the premises:" at bounding box center [536, 273] width 464 height 11
click at [494, 268] on p "To the above Tenant and all others in possession of the premises:" at bounding box center [536, 273] width 464 height 11
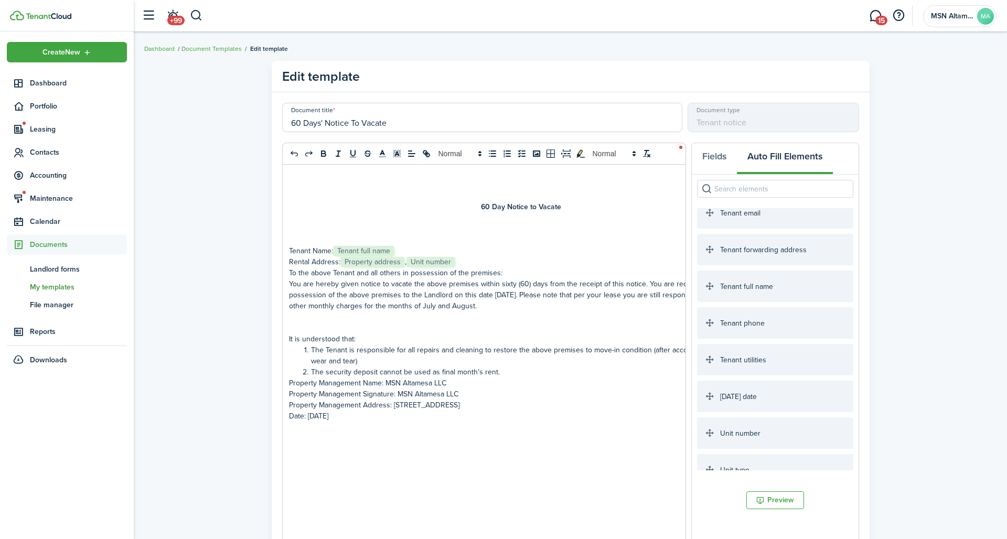
scroll to position [0, 0]
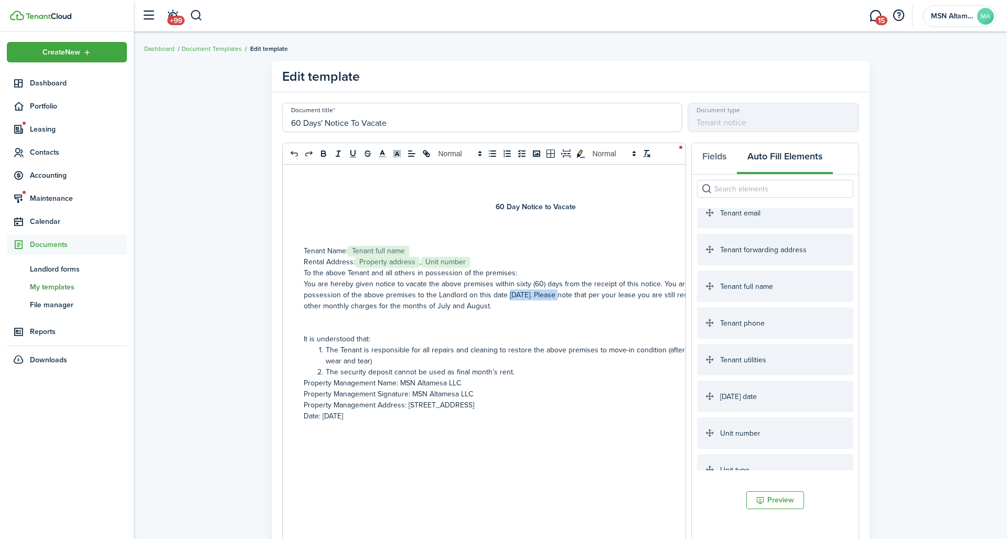
drag, startPoint x: 449, startPoint y: 287, endPoint x: 405, endPoint y: 285, distance: 43.6
click at [405, 285] on p "You are hereby given notice to vacate the above premises within sixty (60) days…" at bounding box center [536, 295] width 464 height 33
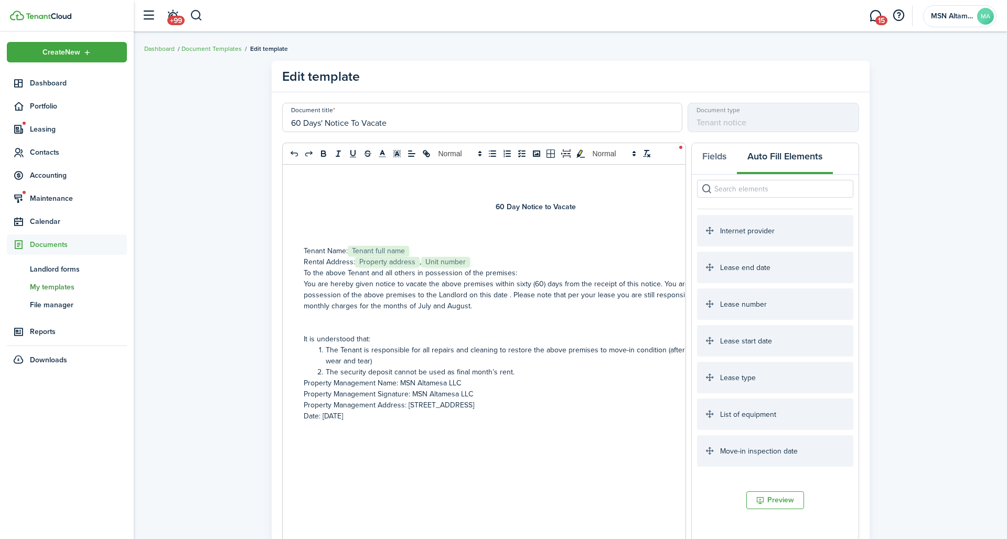
scroll to position [398, 0]
click at [401, 287] on p "You are hereby given notice to vacate the above premises within sixty (60) days…" at bounding box center [536, 295] width 464 height 33
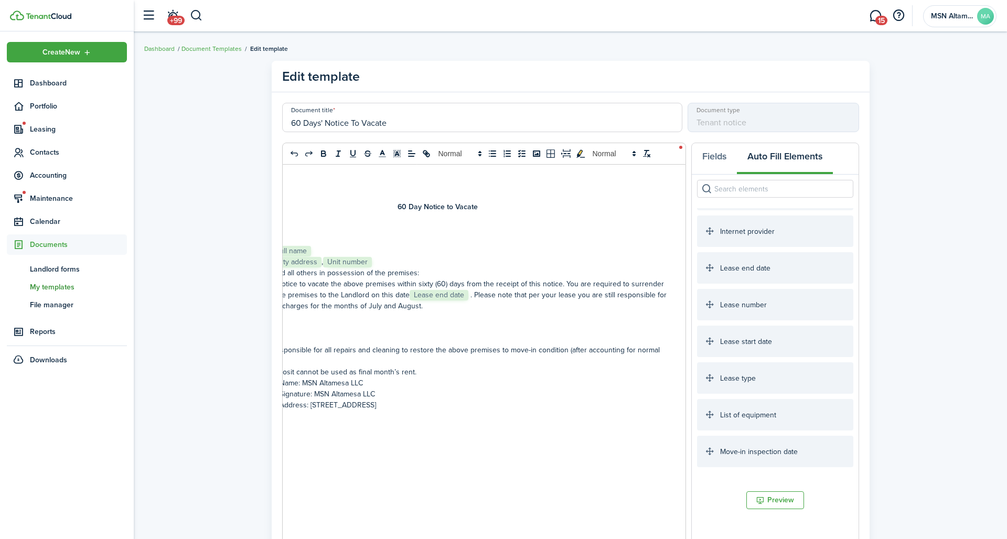
scroll to position [0, 98]
click at [666, 287] on p "You are hereby given notice to vacate the above premises within sixty (60) days…" at bounding box center [438, 295] width 464 height 33
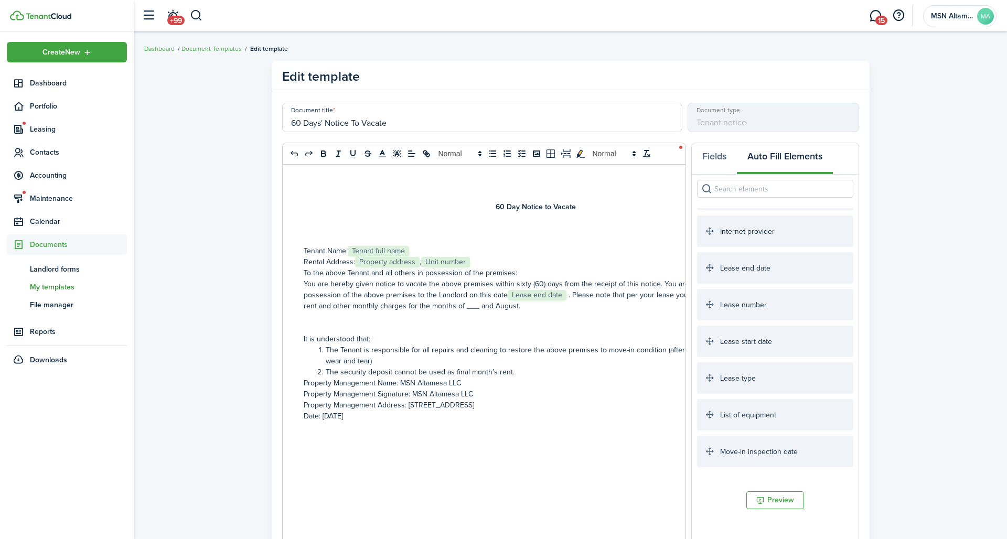
scroll to position [0, 0]
click at [335, 296] on p "You are hereby given notice to vacate the above premises within sixty (60) days…" at bounding box center [536, 295] width 464 height 33
click at [304, 279] on p "You are hereby given notice to vacate the above premises within sixty (60) days…" at bounding box center [536, 295] width 464 height 33
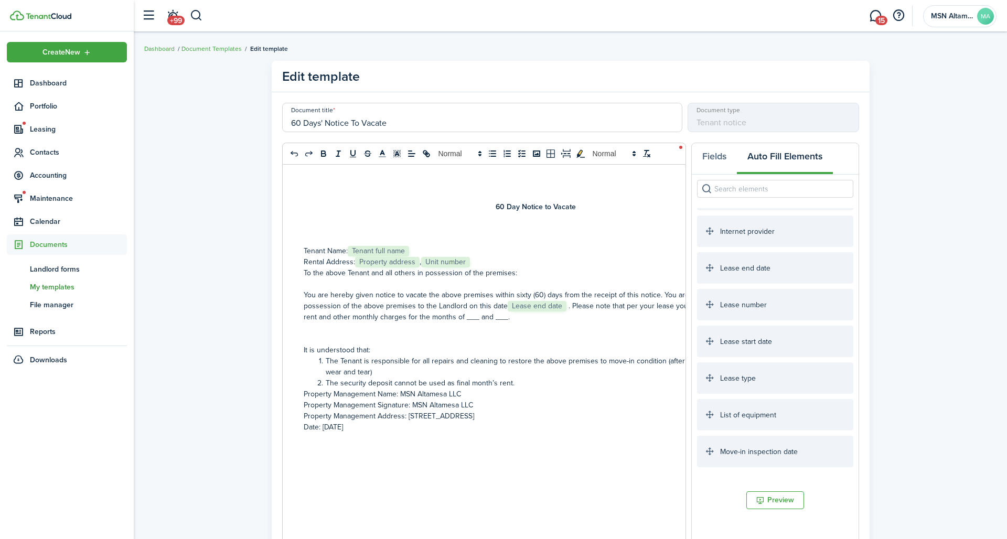
click at [302, 268] on div "60 Day Notice to Vacate Tenant Name: ﻿ Tenant full name ﻿ Rental Address: ﻿ Pro…" at bounding box center [536, 371] width 506 height 412
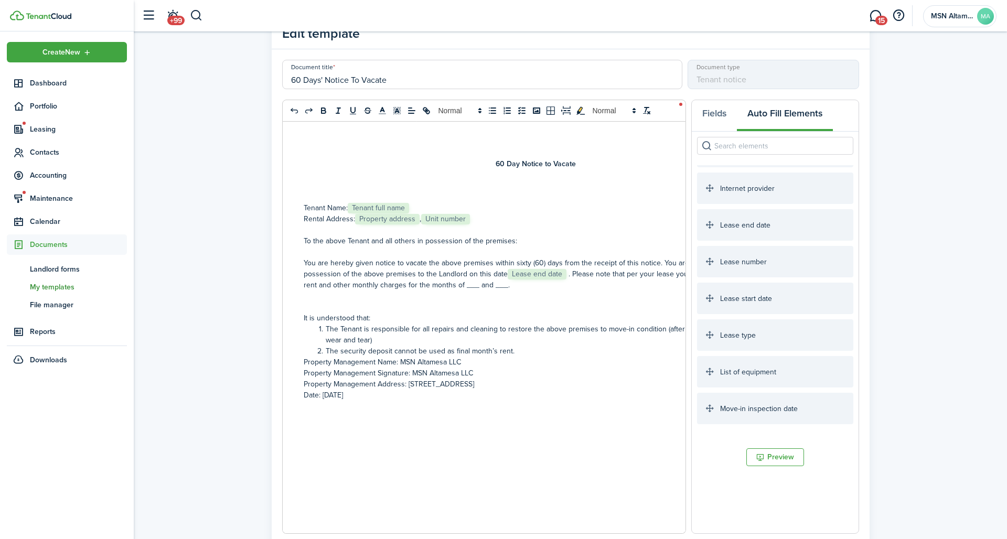
scroll to position [46, 0]
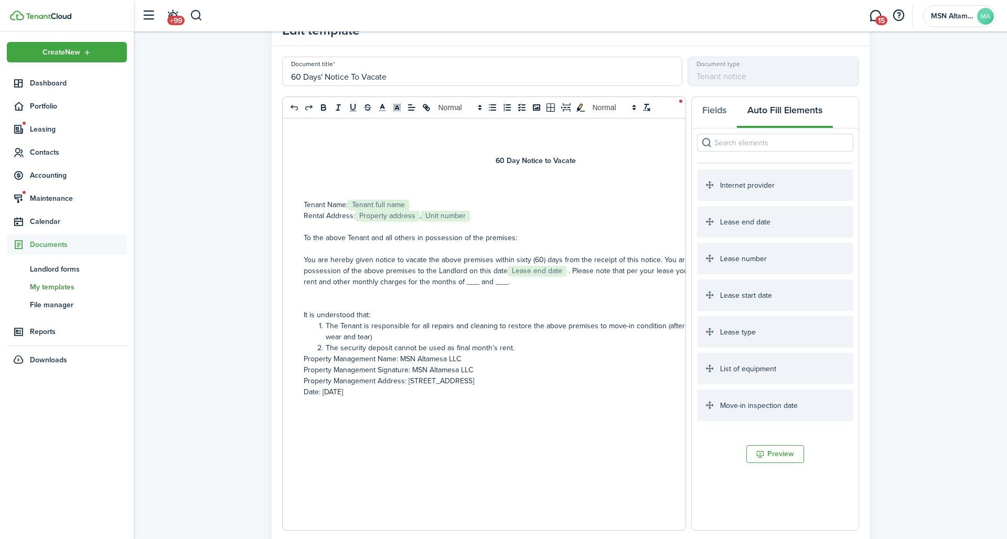
click at [373, 310] on p "It is understood that:" at bounding box center [536, 315] width 464 height 11
click at [304, 354] on p "Property Management Name: MSN Altamesa LLC" at bounding box center [536, 359] width 464 height 11
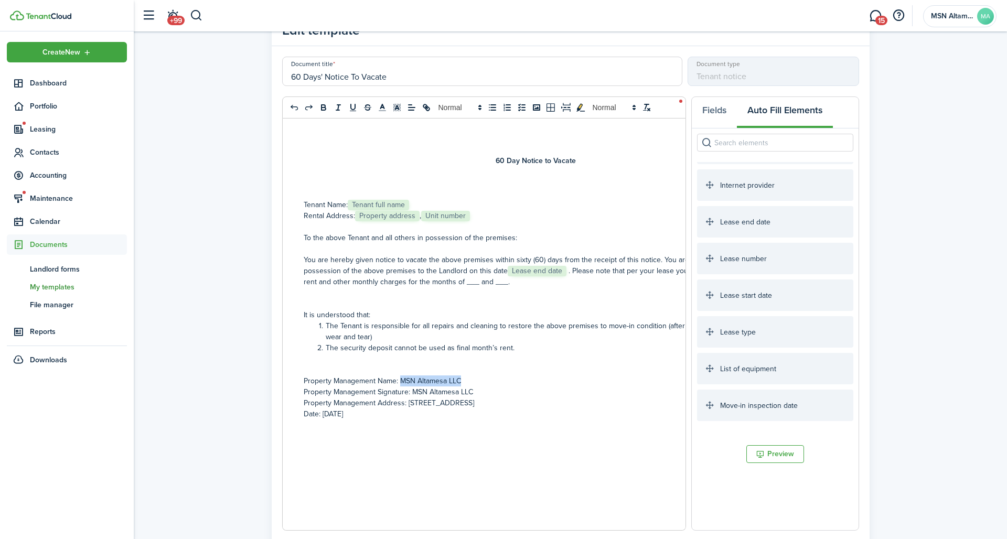
drag, startPoint x: 444, startPoint y: 353, endPoint x: 384, endPoint y: 353, distance: 60.3
click at [384, 376] on p "Property Management Name: MSN Altamesa LLC" at bounding box center [536, 381] width 464 height 11
click at [303, 364] on div "60 Day Notice to Vacate Tenant Name: ﻿ Tenant full name ﻿ Rental Address: ﻿ Pro…" at bounding box center [536, 325] width 506 height 412
click at [363, 409] on p "Date: [DATE]" at bounding box center [536, 414] width 464 height 11
drag, startPoint x: 484, startPoint y: 374, endPoint x: 391, endPoint y: 375, distance: 92.9
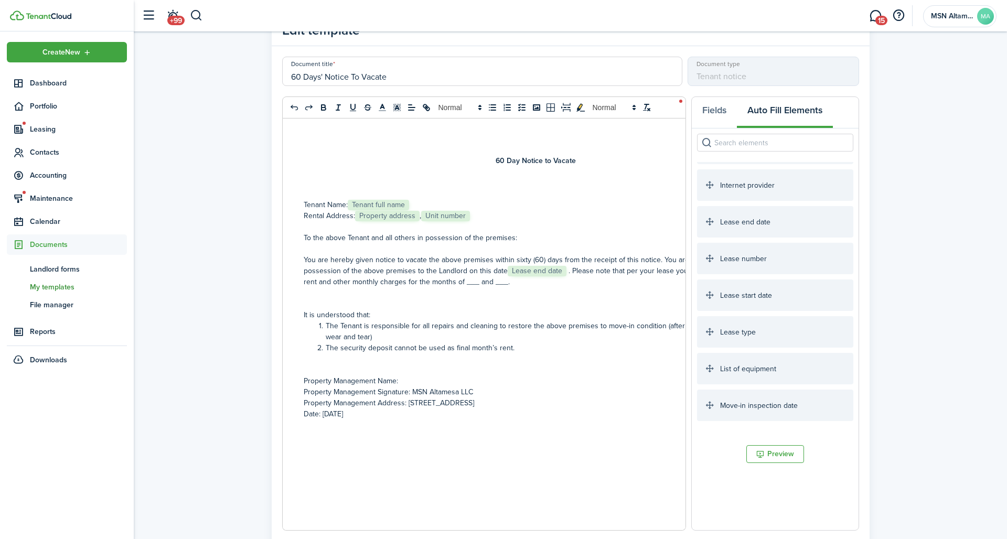
click at [391, 398] on p "Property Management Address: [STREET_ADDRESS]" at bounding box center [536, 403] width 464 height 11
drag, startPoint x: 454, startPoint y: 364, endPoint x: 395, endPoint y: 365, distance: 59.3
click at [395, 387] on p "Property Management Signature: MSN Altamesa LLC" at bounding box center [536, 392] width 464 height 11
click at [411, 387] on p "Property Management Signature:" at bounding box center [536, 392] width 464 height 11
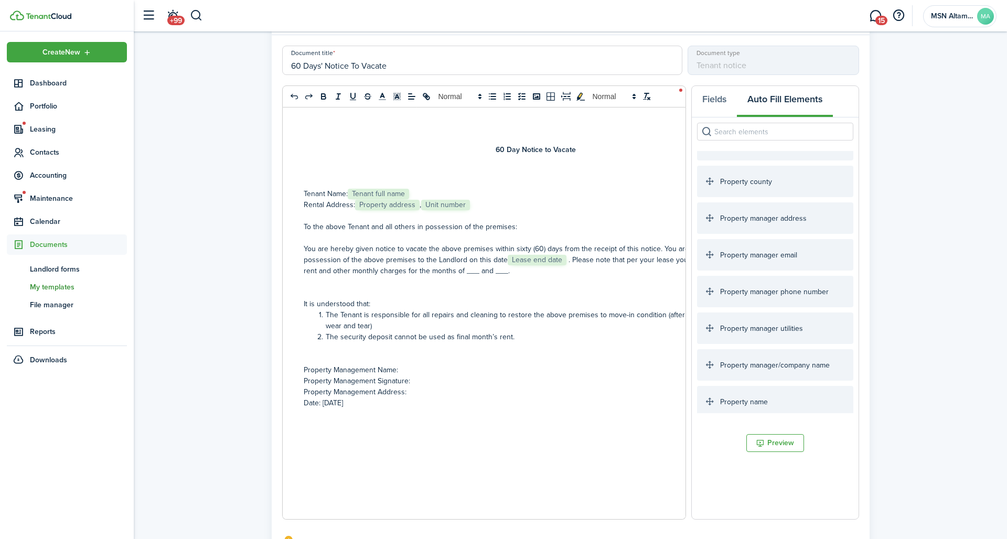
scroll to position [1274, 0]
click at [381, 365] on p "Property Management Name:﻿ Property manager/company name ﻿" at bounding box center [536, 370] width 464 height 11
click at [401, 376] on p "Property Management Signature:" at bounding box center [536, 381] width 464 height 11
click at [385, 387] on p "Property Management Address:﻿ Property manager address ﻿" at bounding box center [536, 392] width 464 height 11
click at [486, 387] on p "Property Management Address: ﻿ Property manager address ﻿" at bounding box center [536, 392] width 464 height 11
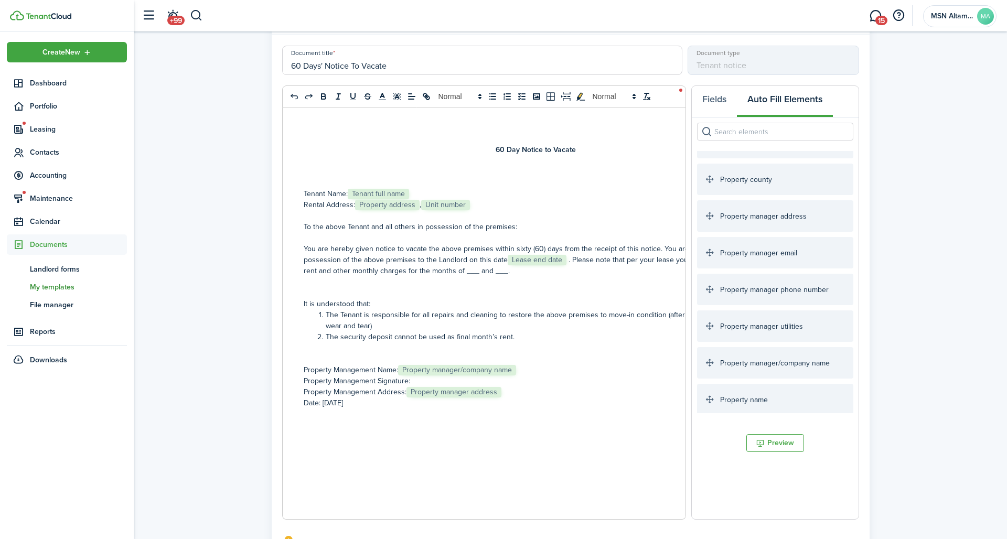
drag, startPoint x: 399, startPoint y: 374, endPoint x: 321, endPoint y: 375, distance: 77.7
click at [321, 398] on p "Date: [DATE]" at bounding box center [536, 403] width 464 height 11
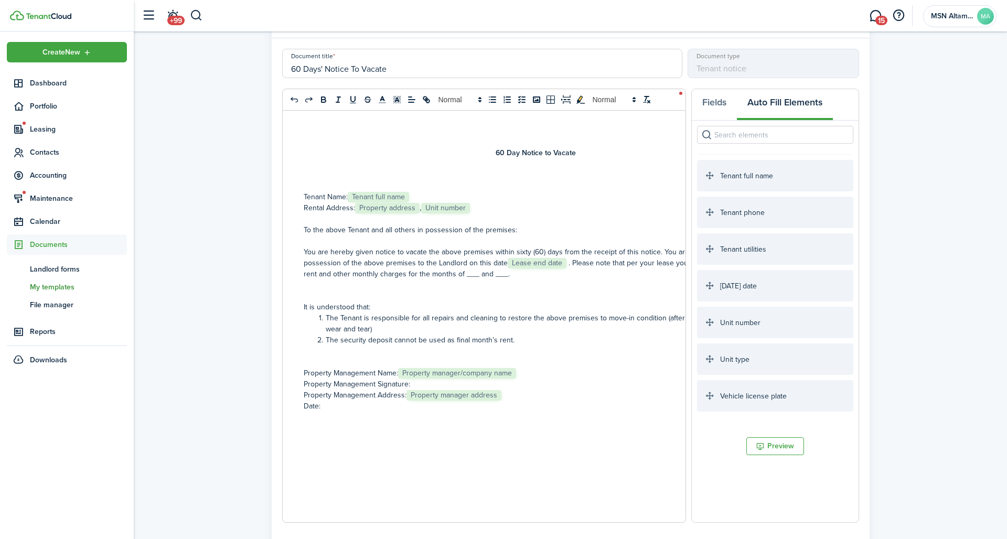
scroll to position [1869, 0]
click at [458, 379] on p "Property Management Signature:" at bounding box center [536, 384] width 464 height 11
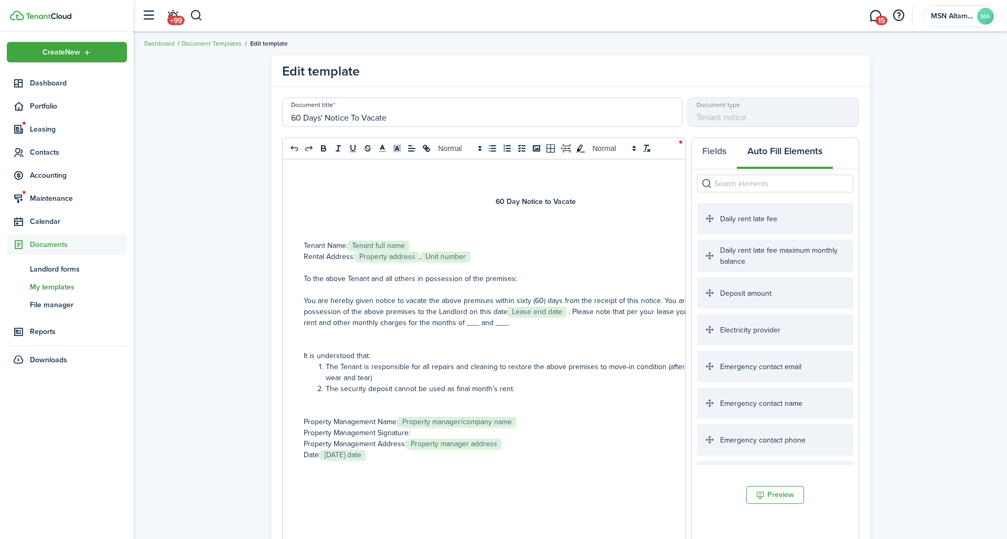
scroll to position [0, 0]
drag, startPoint x: 545, startPoint y: 407, endPoint x: 394, endPoint y: 406, distance: 151.1
click at [394, 428] on p "Property Management Signature: MSN Altamesa LLC Series Guard Property Management" at bounding box center [536, 433] width 464 height 11
click at [584, 144] on icon "toggleMarkYellow: markYellow" at bounding box center [580, 148] width 9 height 9
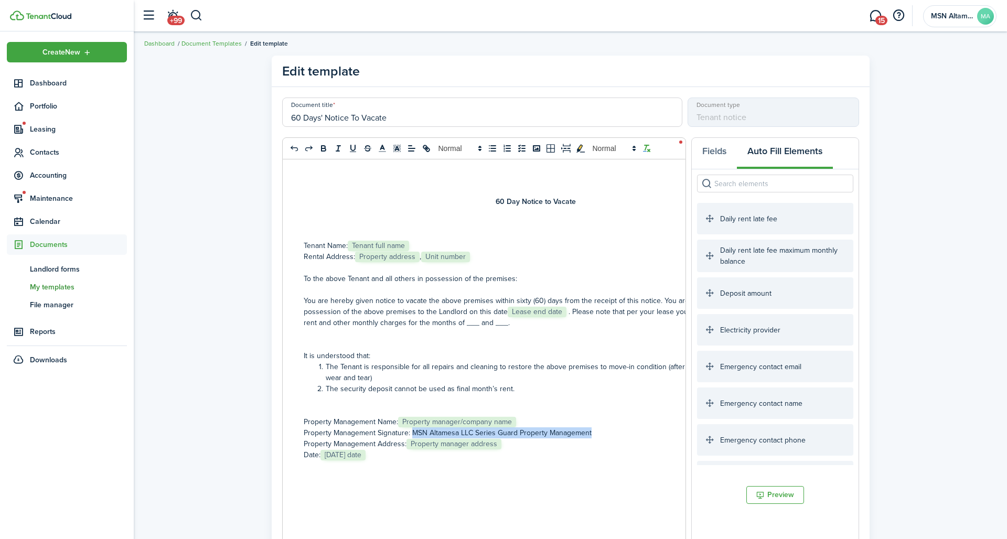
click at [646, 144] on icon "clean" at bounding box center [646, 148] width 9 height 9
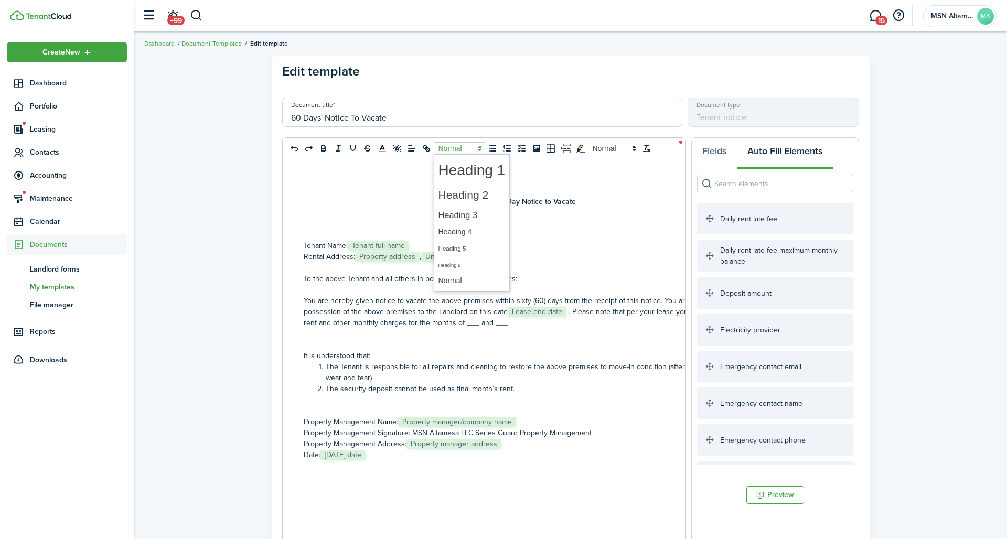
click at [454, 142] on span at bounding box center [459, 148] width 51 height 13
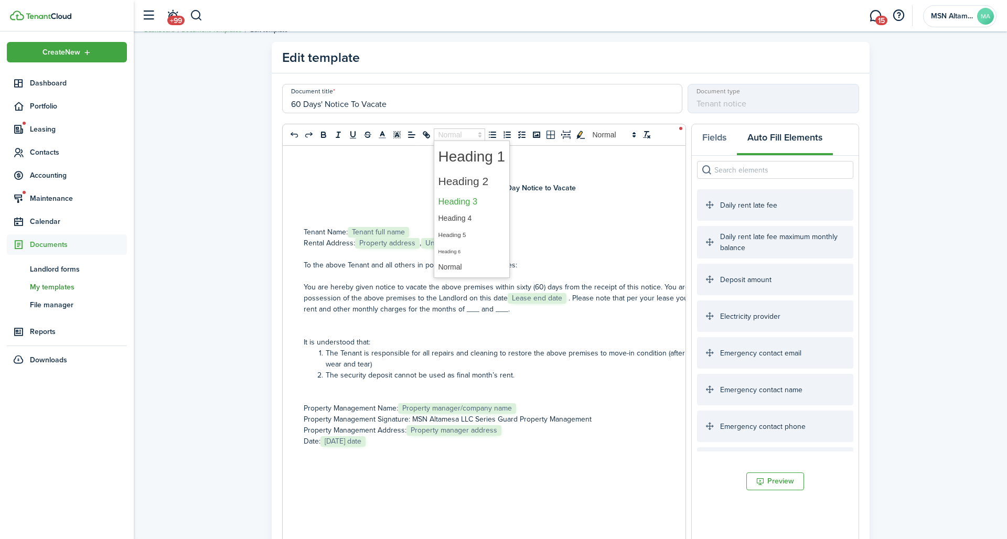
scroll to position [18, 0]
click at [572, 415] on p "Property Management Signature: MSN Altamesa LLC Series Guard Property Management" at bounding box center [536, 420] width 464 height 11
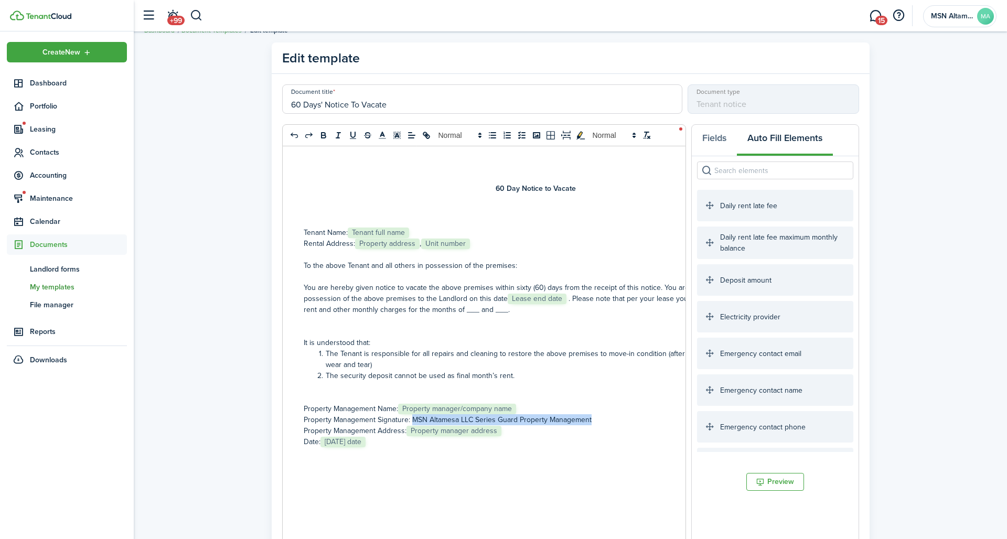
drag, startPoint x: 551, startPoint y: 388, endPoint x: 395, endPoint y: 390, distance: 156.4
click at [395, 415] on p "Property Management Signature: MSN Altamesa LLC Series Guard Property Management" at bounding box center [536, 420] width 464 height 11
click at [340, 131] on icon "italic" at bounding box center [338, 135] width 9 height 9
click at [555, 415] on p "Property Management Signature: MSN Altamesa LLC Series Guard Property Management" at bounding box center [536, 420] width 464 height 11
click at [486, 426] on p "Property Management Address: ﻿ Property manager address ﻿" at bounding box center [536, 431] width 464 height 11
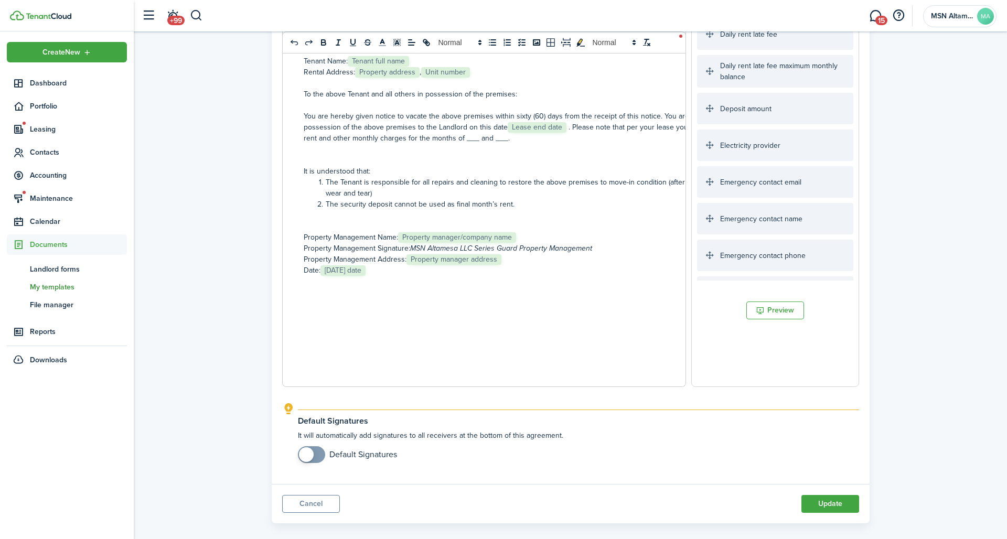
scroll to position [189, 0]
click at [309, 448] on span at bounding box center [306, 455] width 15 height 15
checkbox input "false"
click at [310, 448] on span at bounding box center [317, 455] width 15 height 15
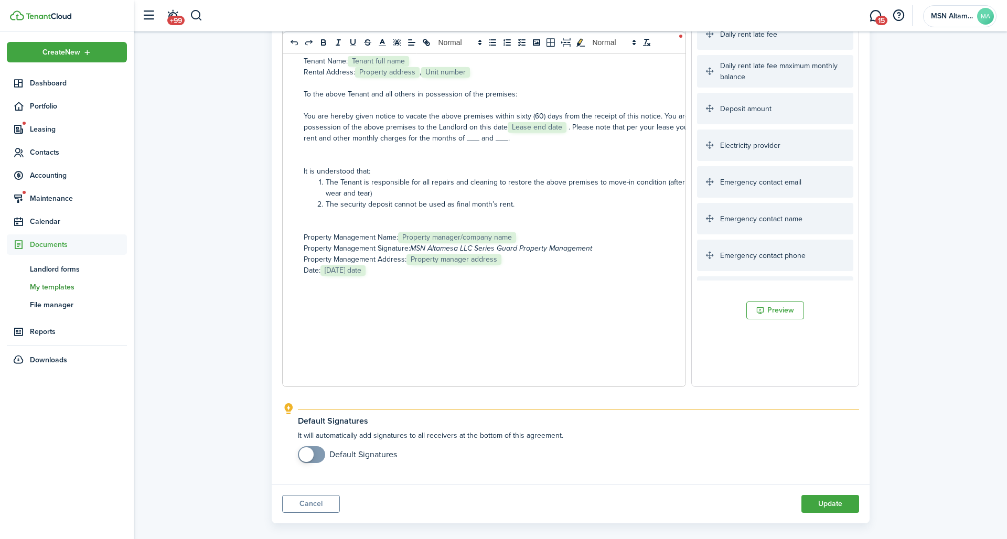
scroll to position [189, 0]
click at [822, 496] on button "Update" at bounding box center [831, 505] width 58 height 18
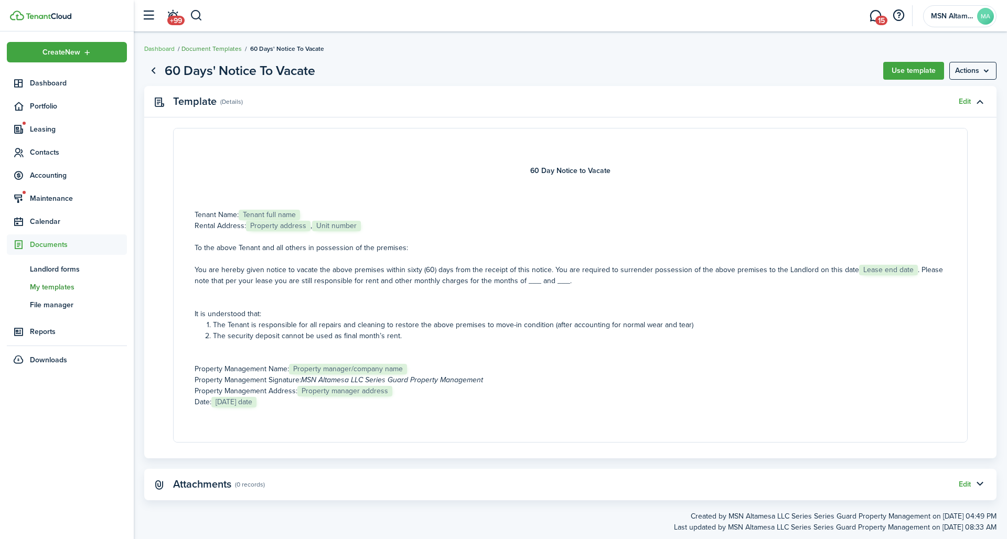
click at [209, 49] on link "Document Templates" at bounding box center [212, 48] width 60 height 9
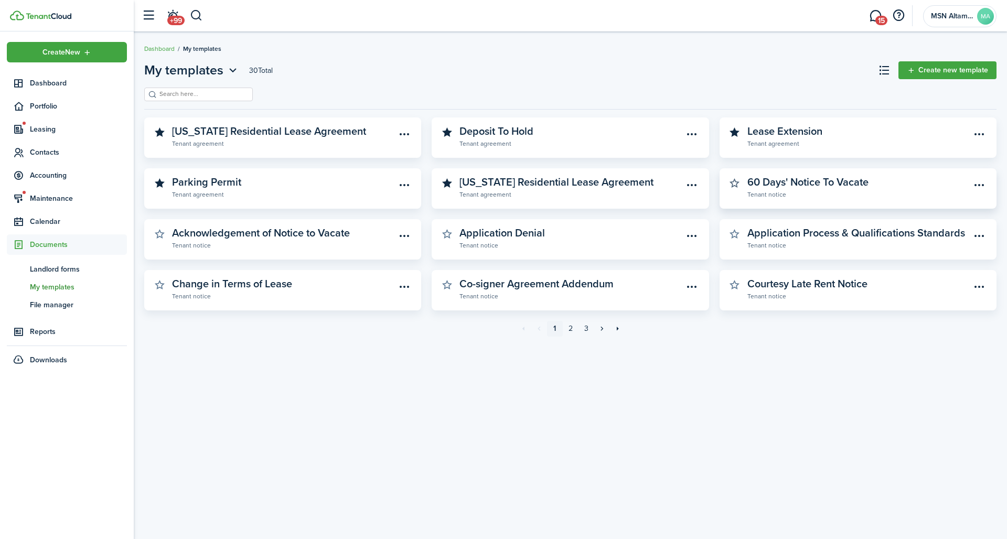
click at [736, 177] on button "button" at bounding box center [735, 183] width 15 height 15
